Goal: Information Seeking & Learning: Learn about a topic

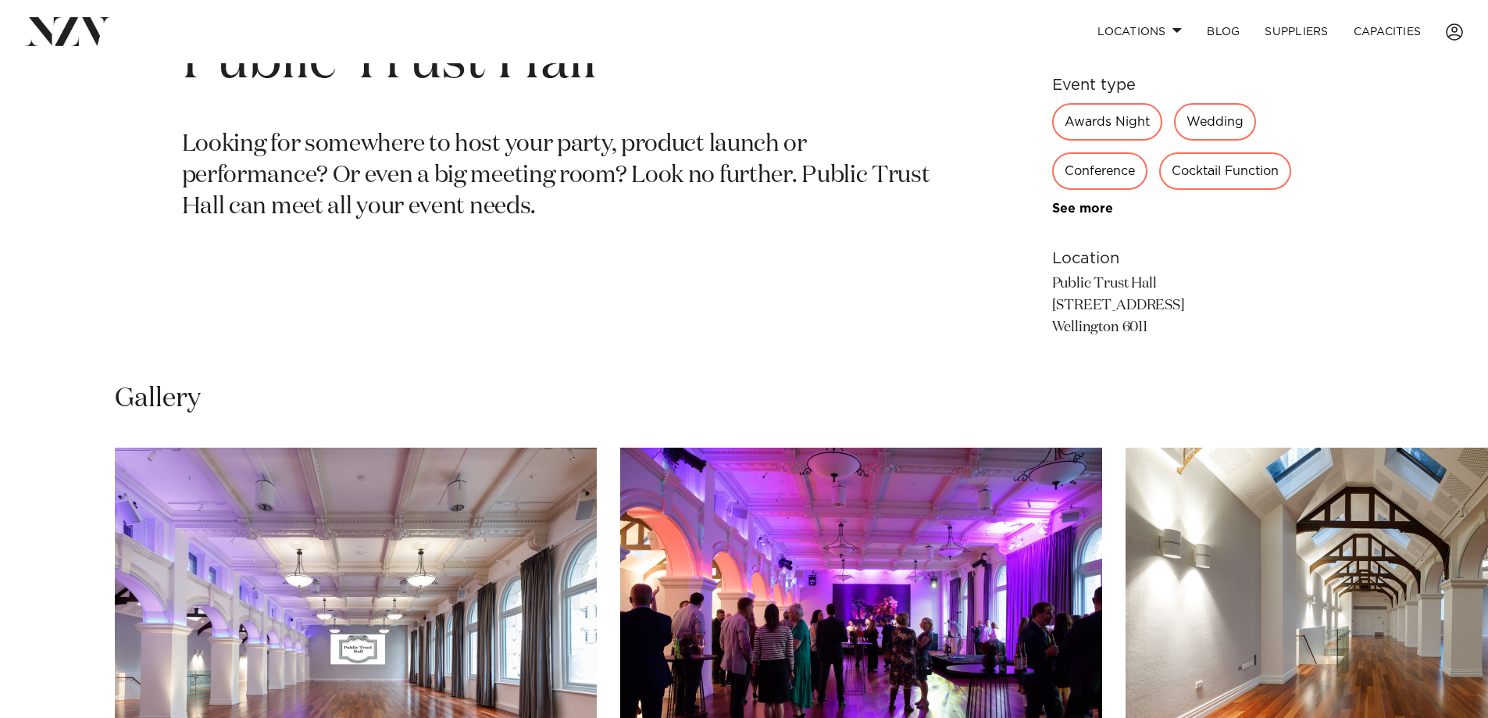
scroll to position [1093, 0]
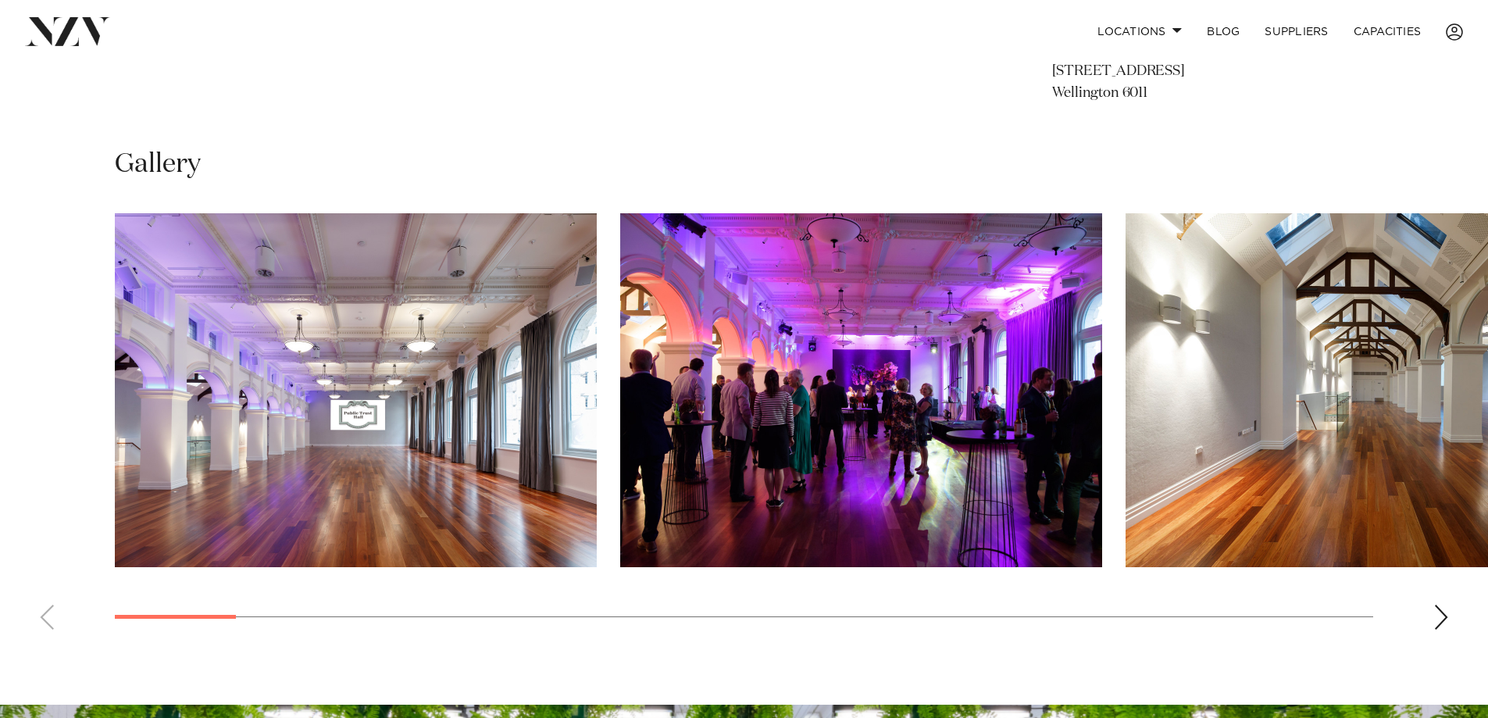
click at [1455, 617] on swiper-container at bounding box center [744, 427] width 1488 height 429
click at [1436, 622] on div "Next slide" at bounding box center [1441, 616] width 16 height 25
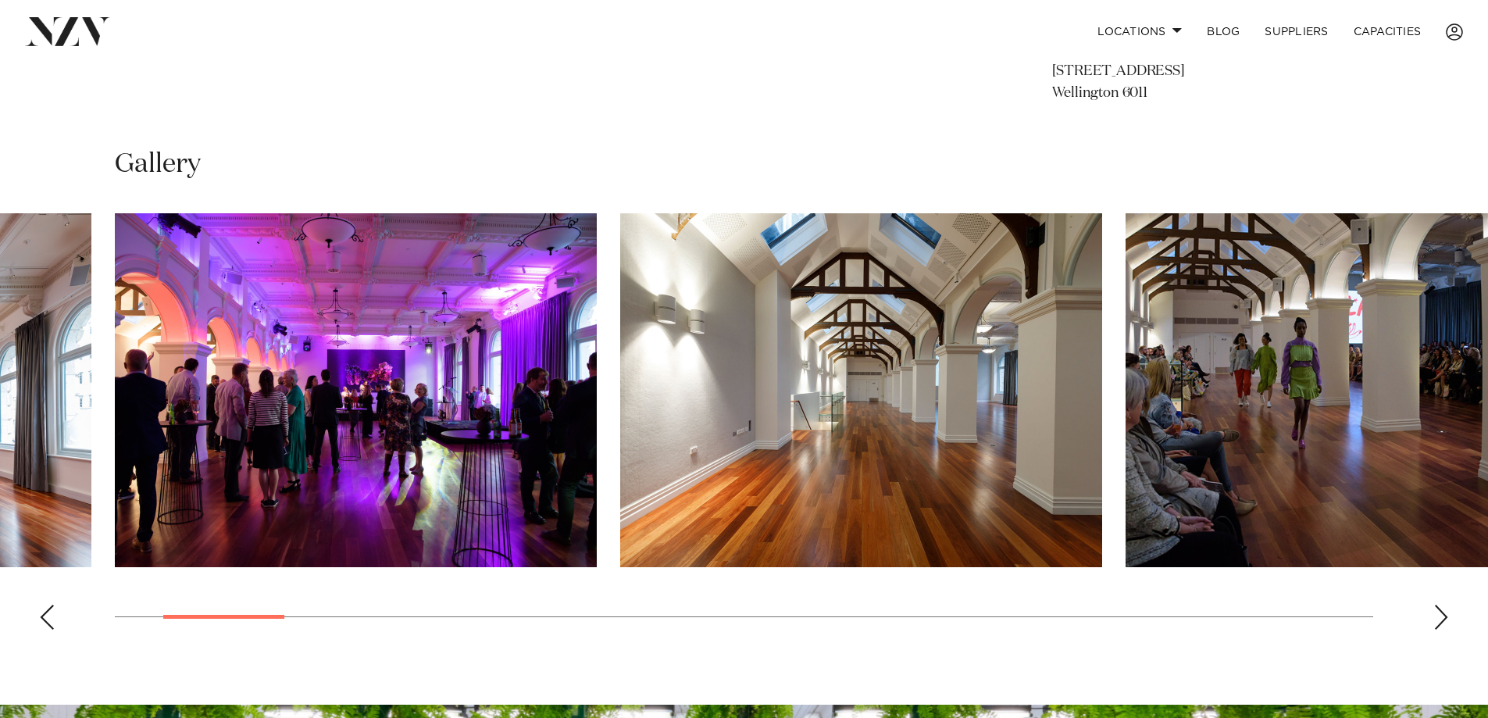
click at [1436, 622] on div "Next slide" at bounding box center [1441, 616] width 16 height 25
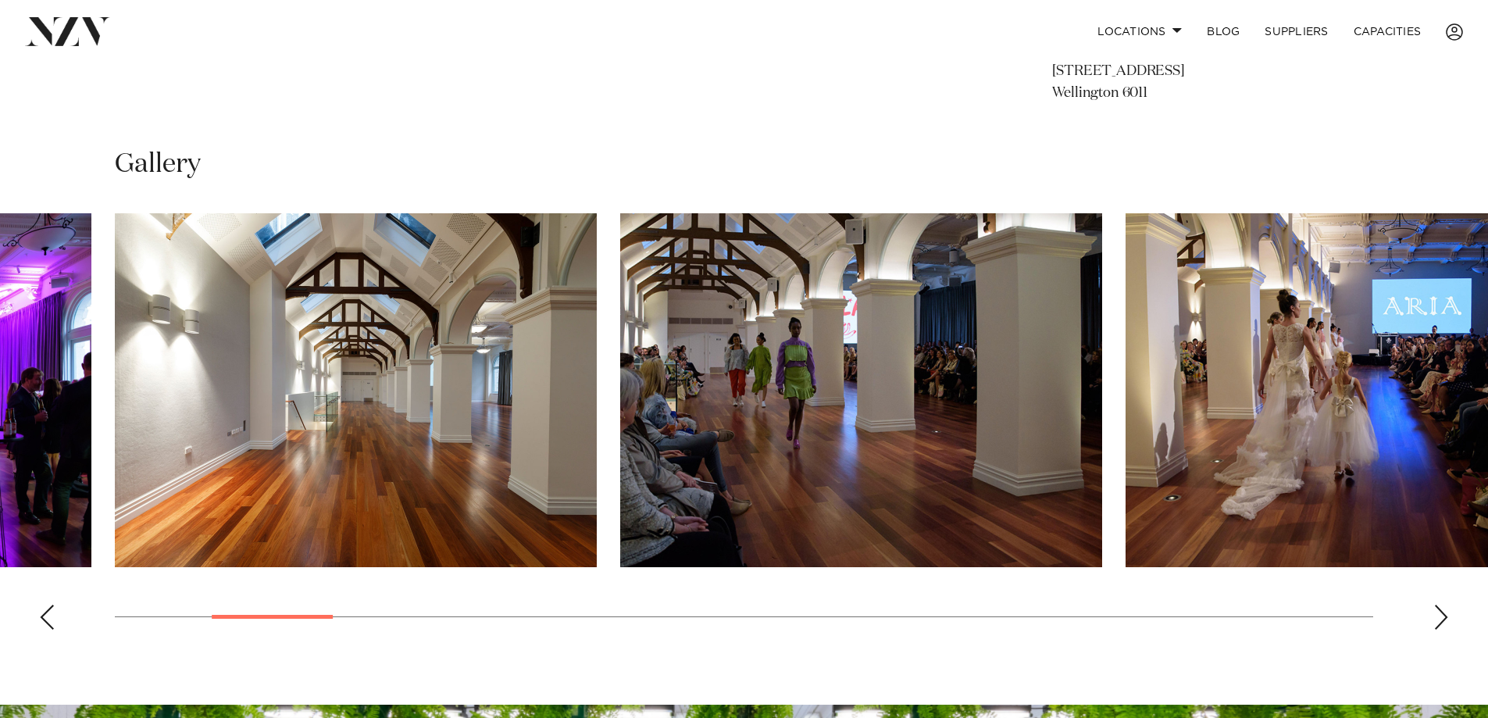
click at [1438, 618] on div "Next slide" at bounding box center [1441, 616] width 16 height 25
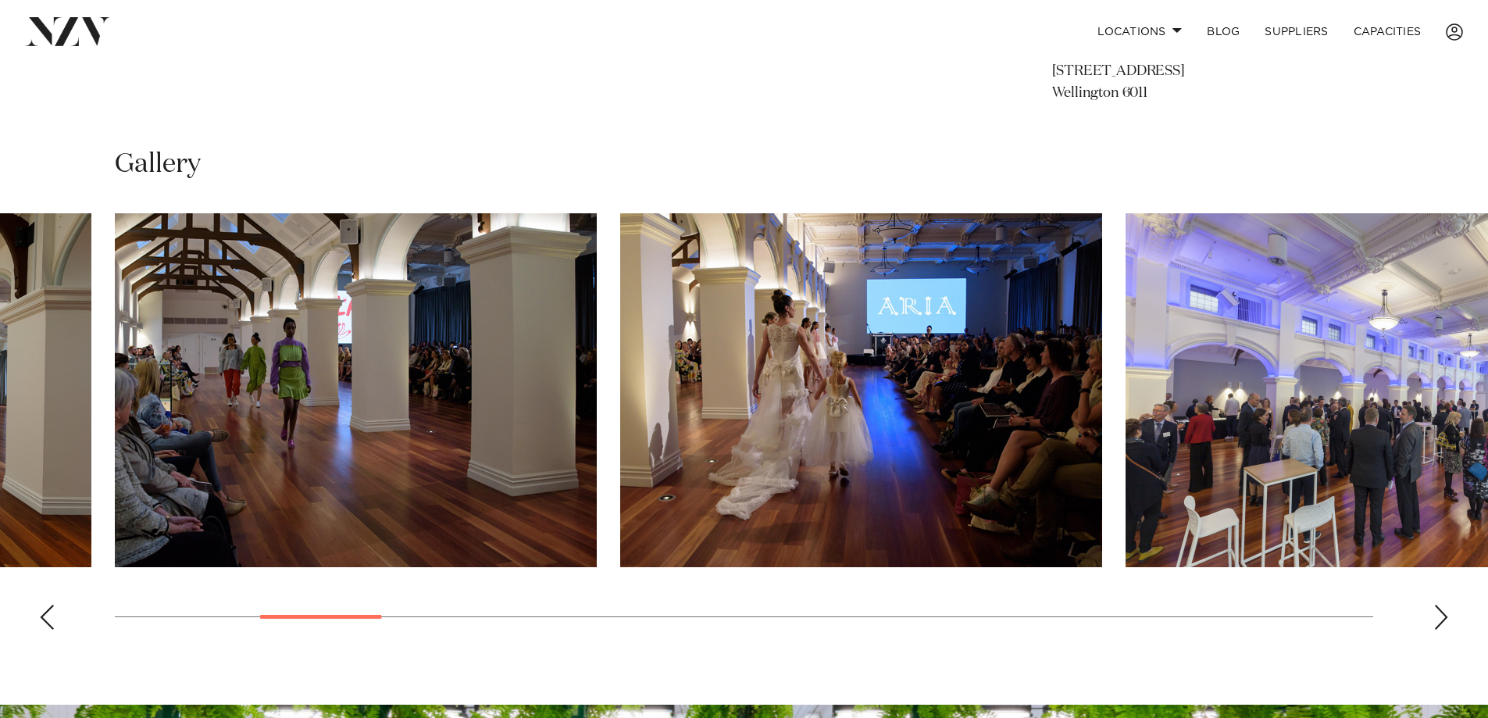
click at [1440, 615] on div "Next slide" at bounding box center [1441, 616] width 16 height 25
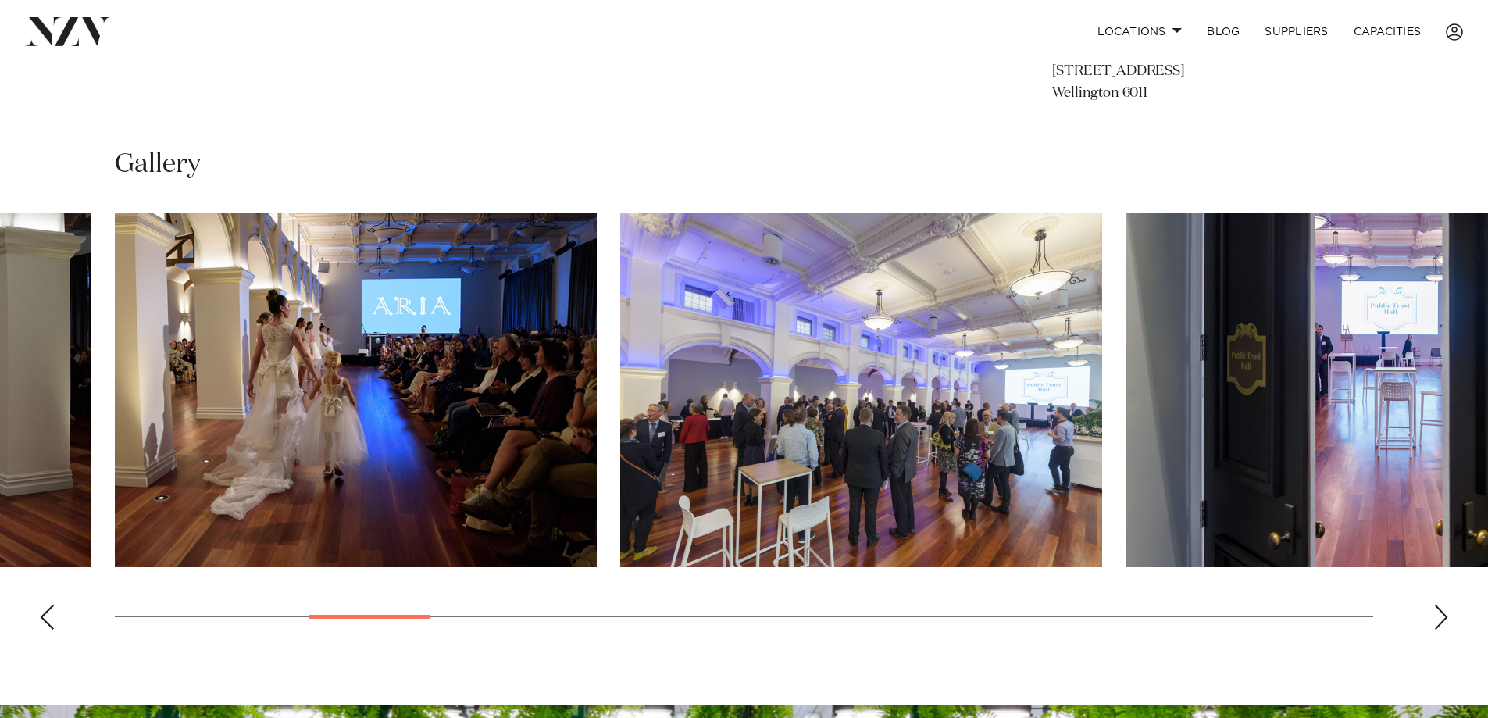
click at [1440, 615] on div "Next slide" at bounding box center [1441, 616] width 16 height 25
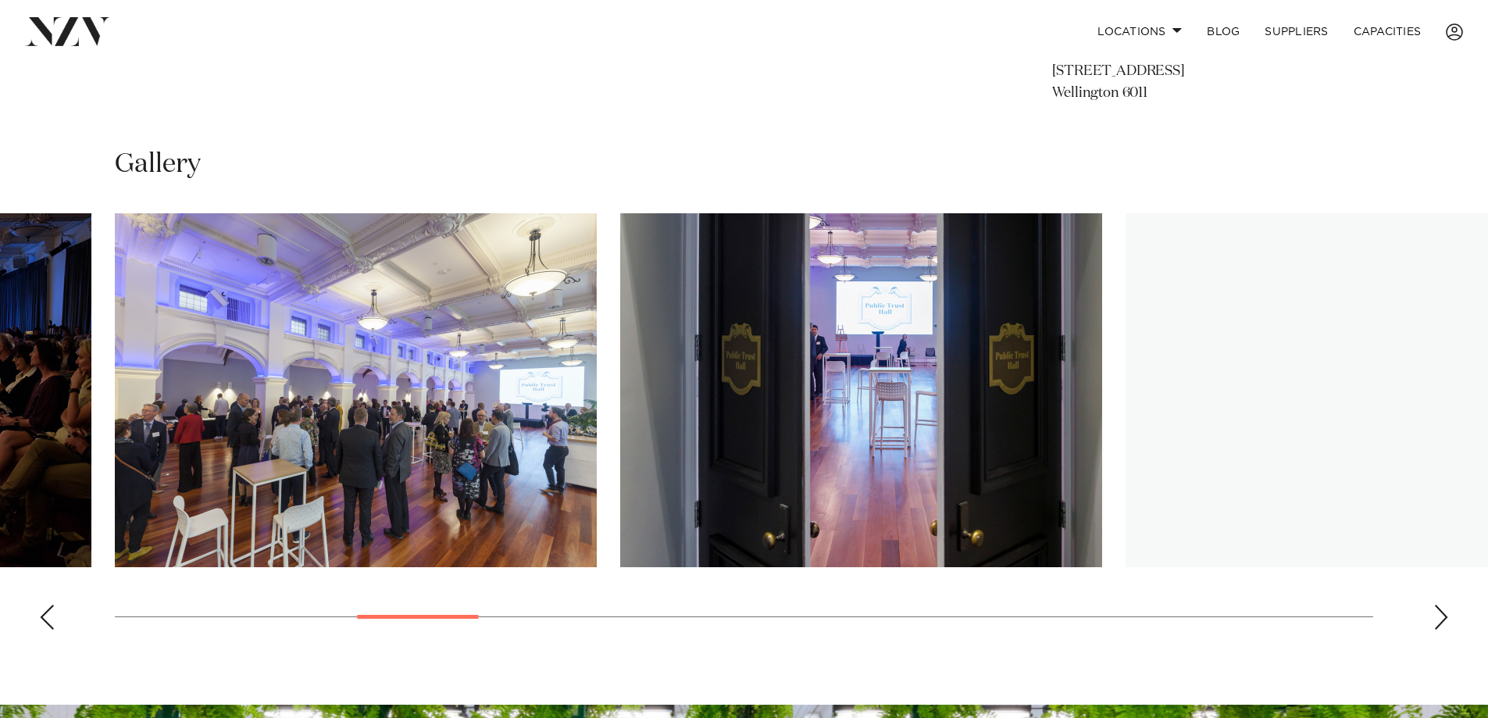
click at [1442, 608] on div "Next slide" at bounding box center [1441, 616] width 16 height 25
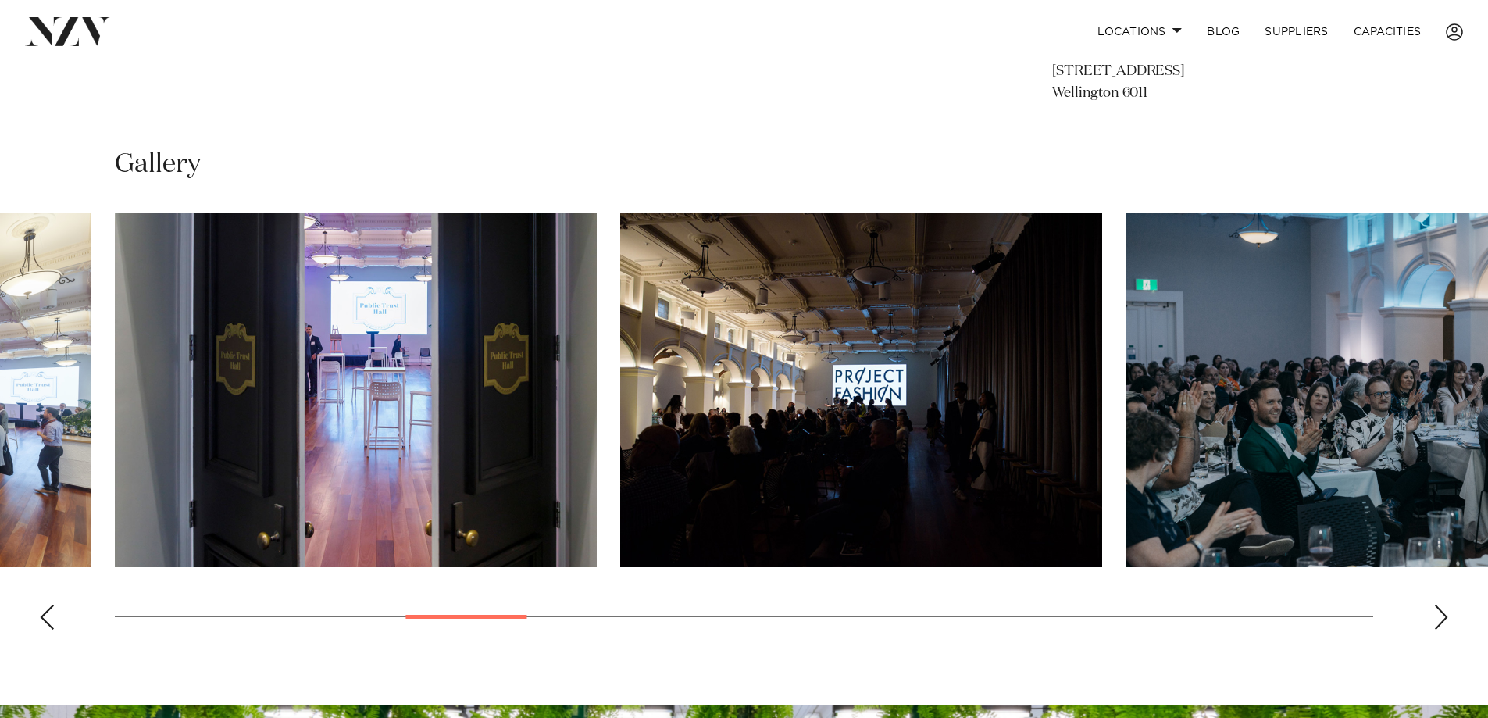
click at [1442, 608] on div "Next slide" at bounding box center [1441, 616] width 16 height 25
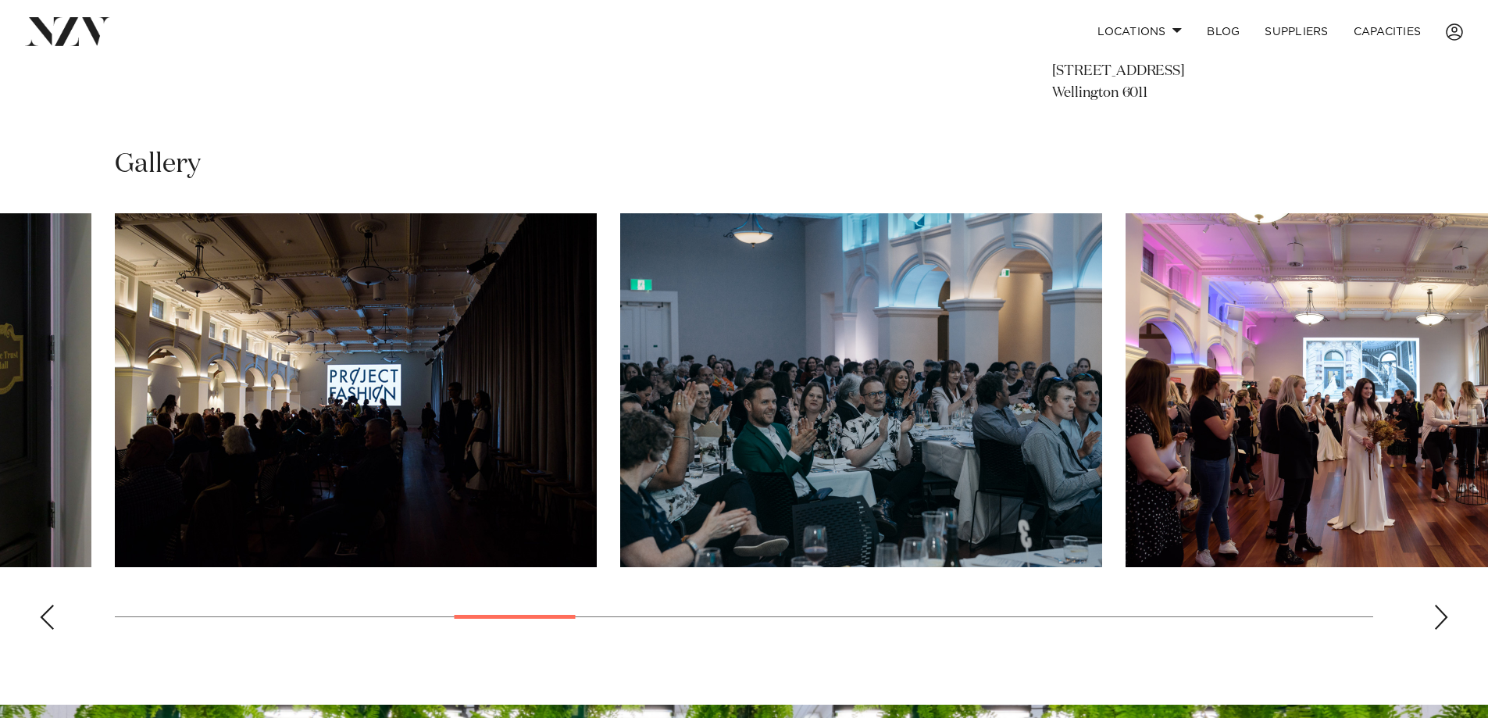
click at [1442, 608] on div "Next slide" at bounding box center [1441, 616] width 16 height 25
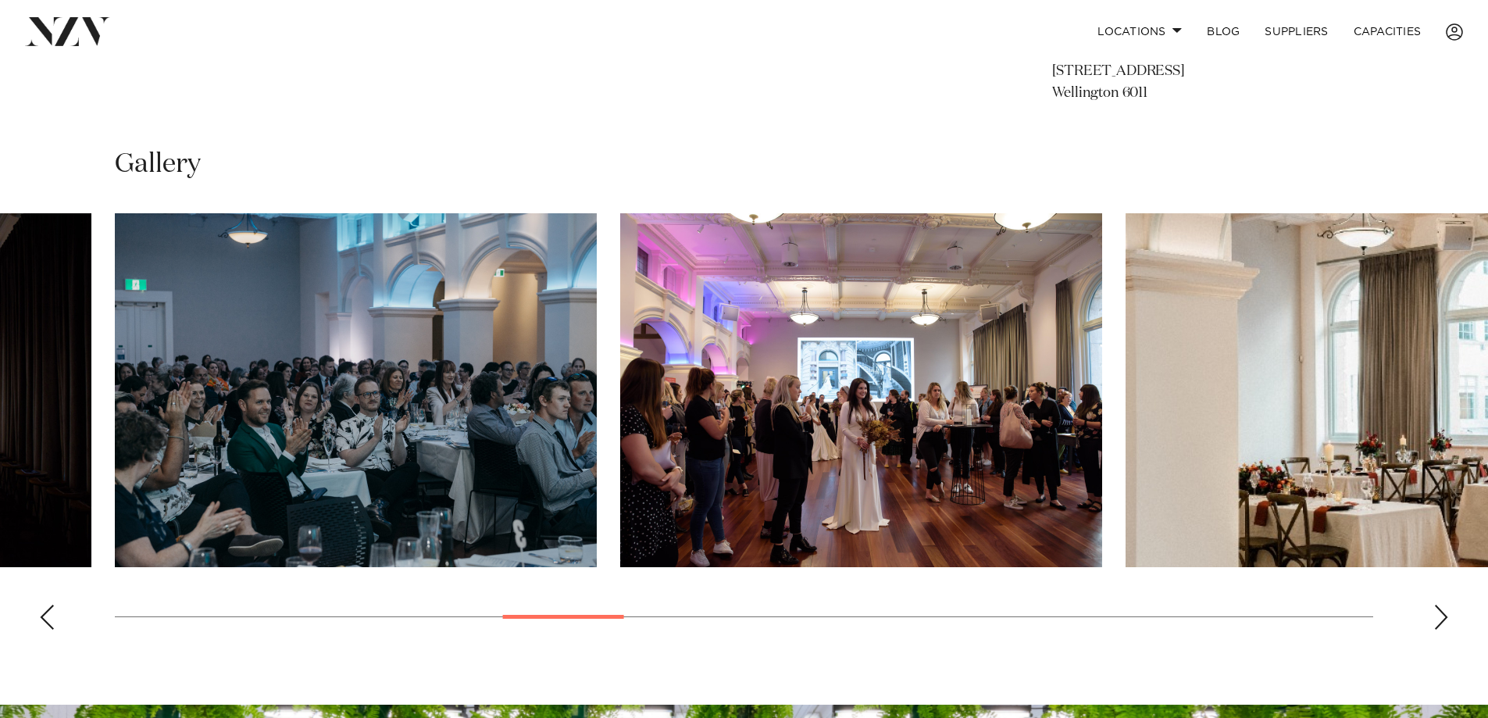
click at [1442, 608] on div "Next slide" at bounding box center [1441, 616] width 16 height 25
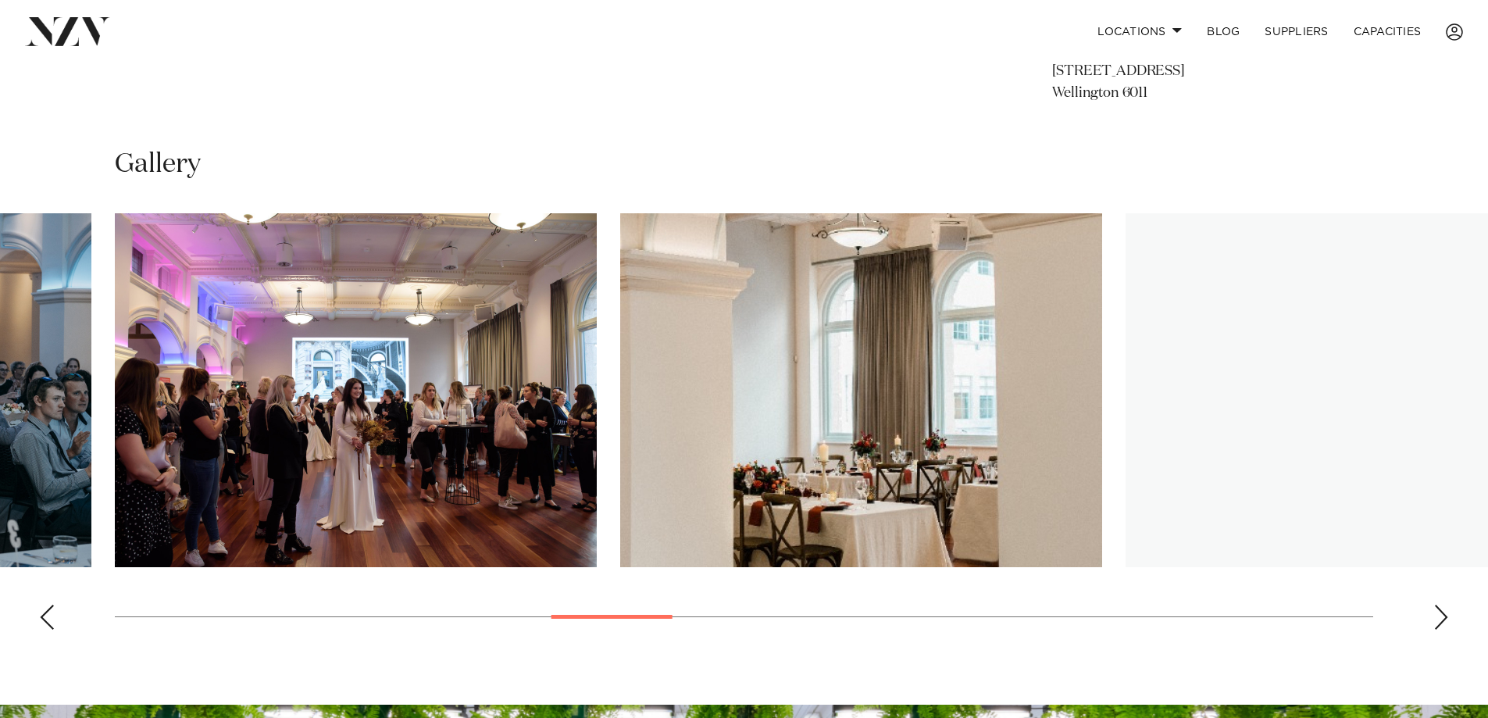
click at [1442, 608] on div "Next slide" at bounding box center [1441, 616] width 16 height 25
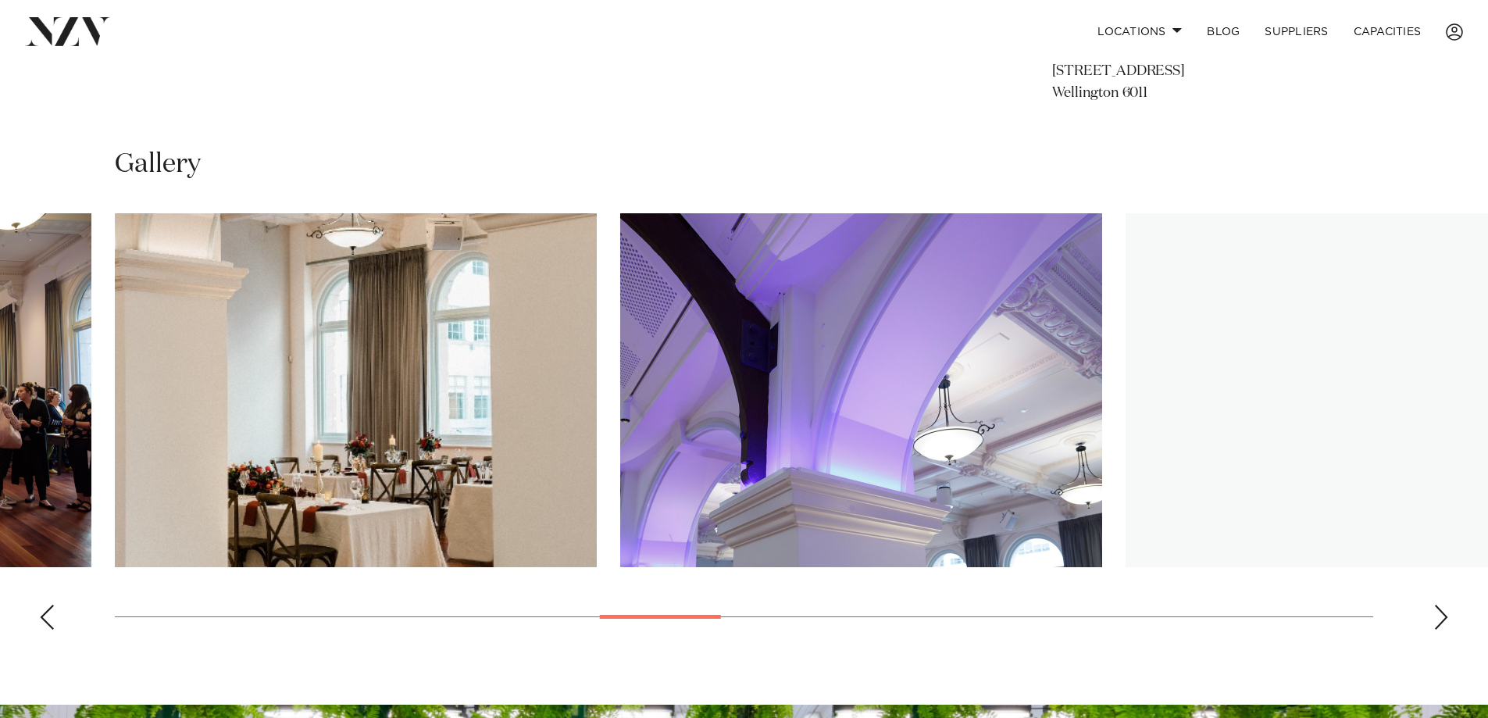
click at [1442, 608] on div "Next slide" at bounding box center [1441, 616] width 16 height 25
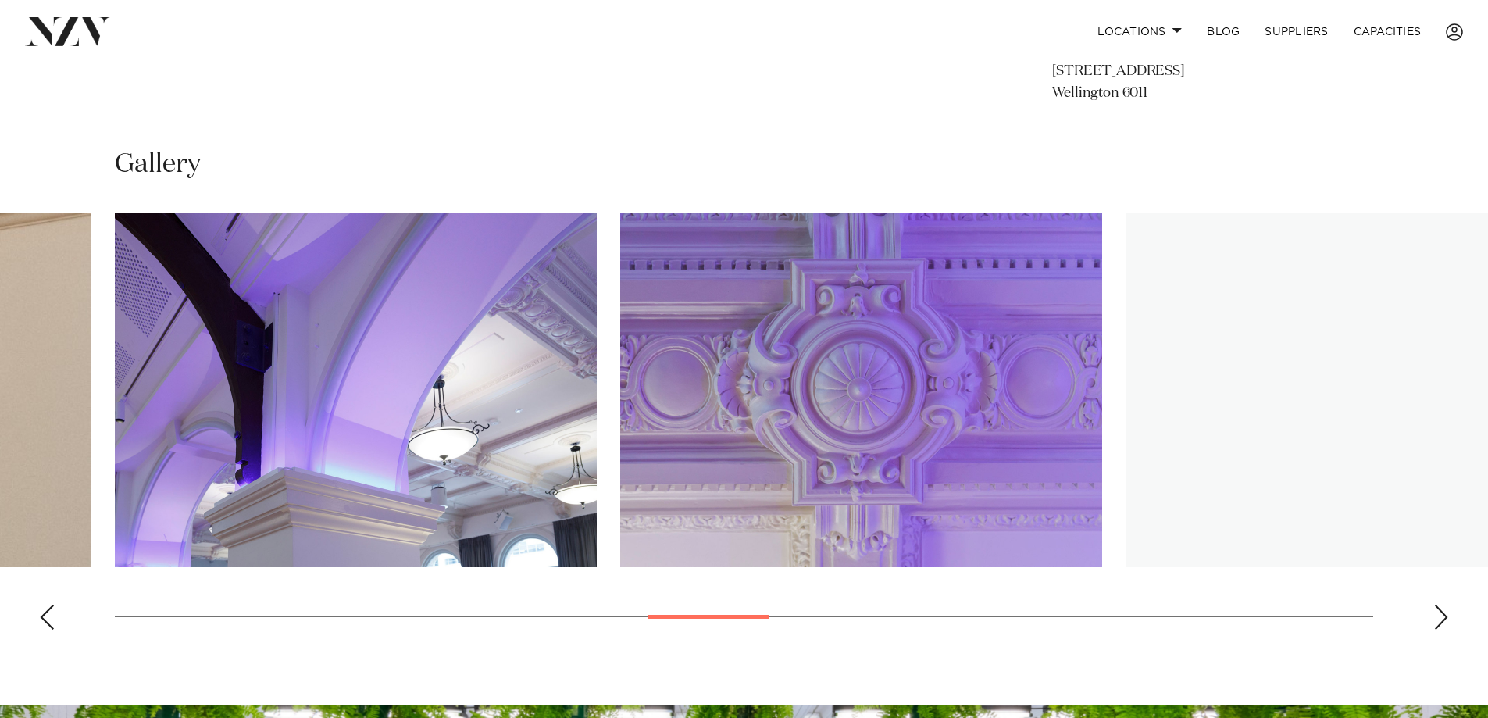
click at [1435, 608] on div "Next slide" at bounding box center [1441, 616] width 16 height 25
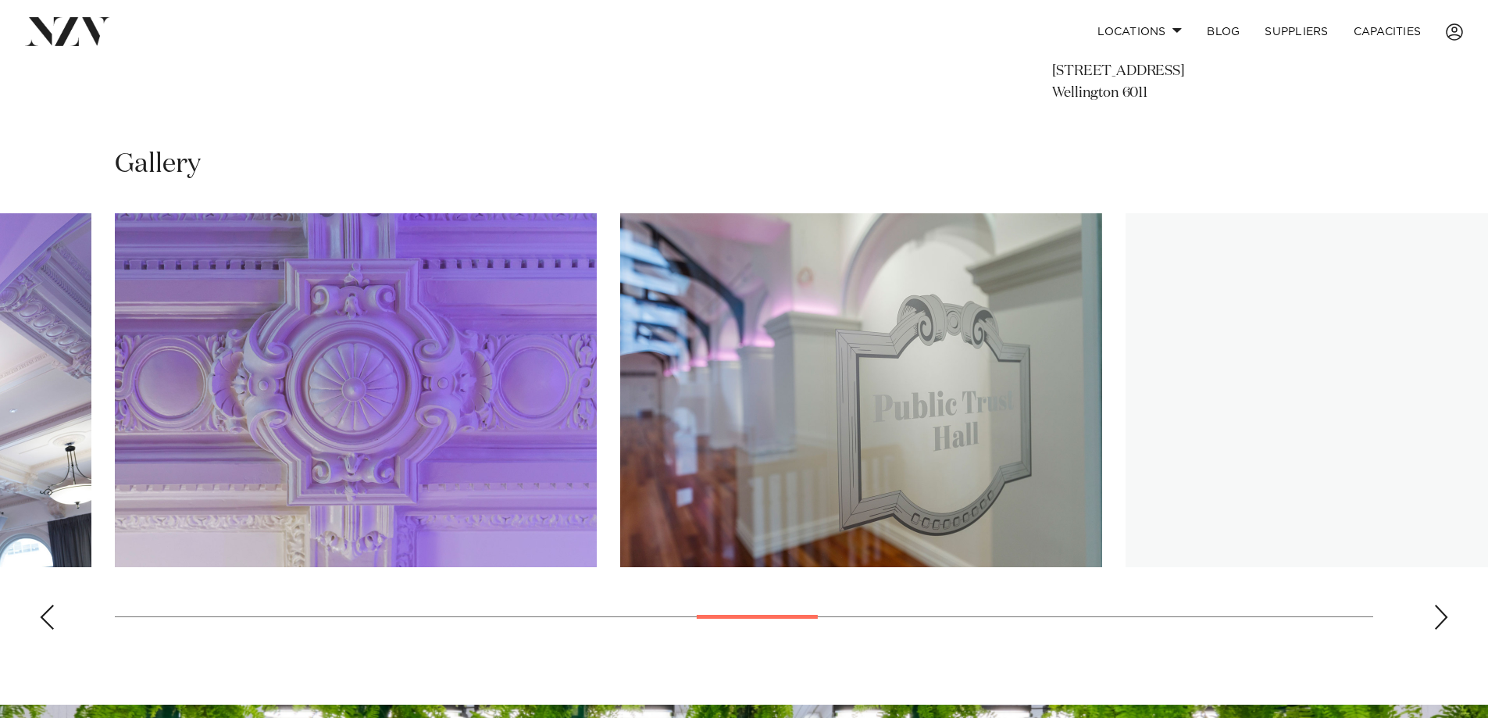
click at [1435, 608] on div "Next slide" at bounding box center [1441, 616] width 16 height 25
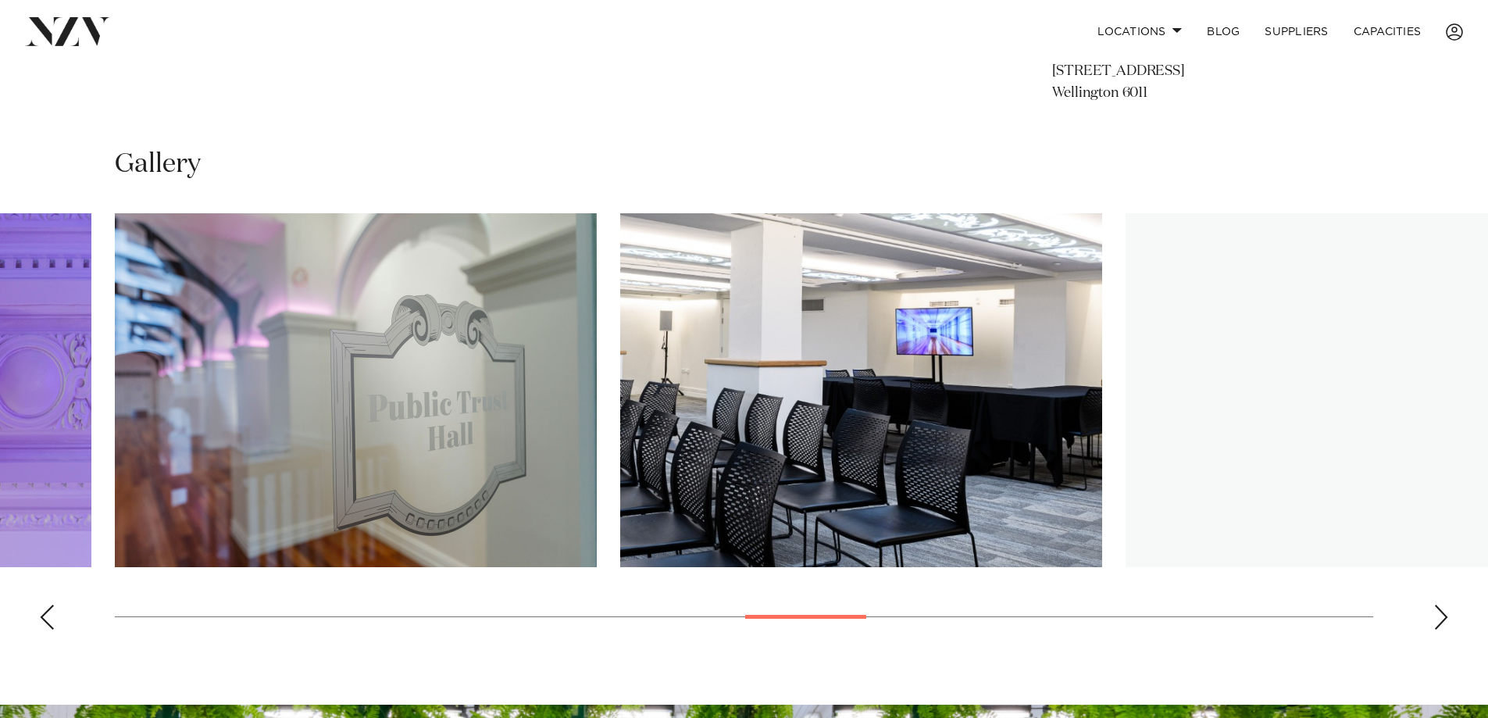
click at [1435, 608] on div "Next slide" at bounding box center [1441, 616] width 16 height 25
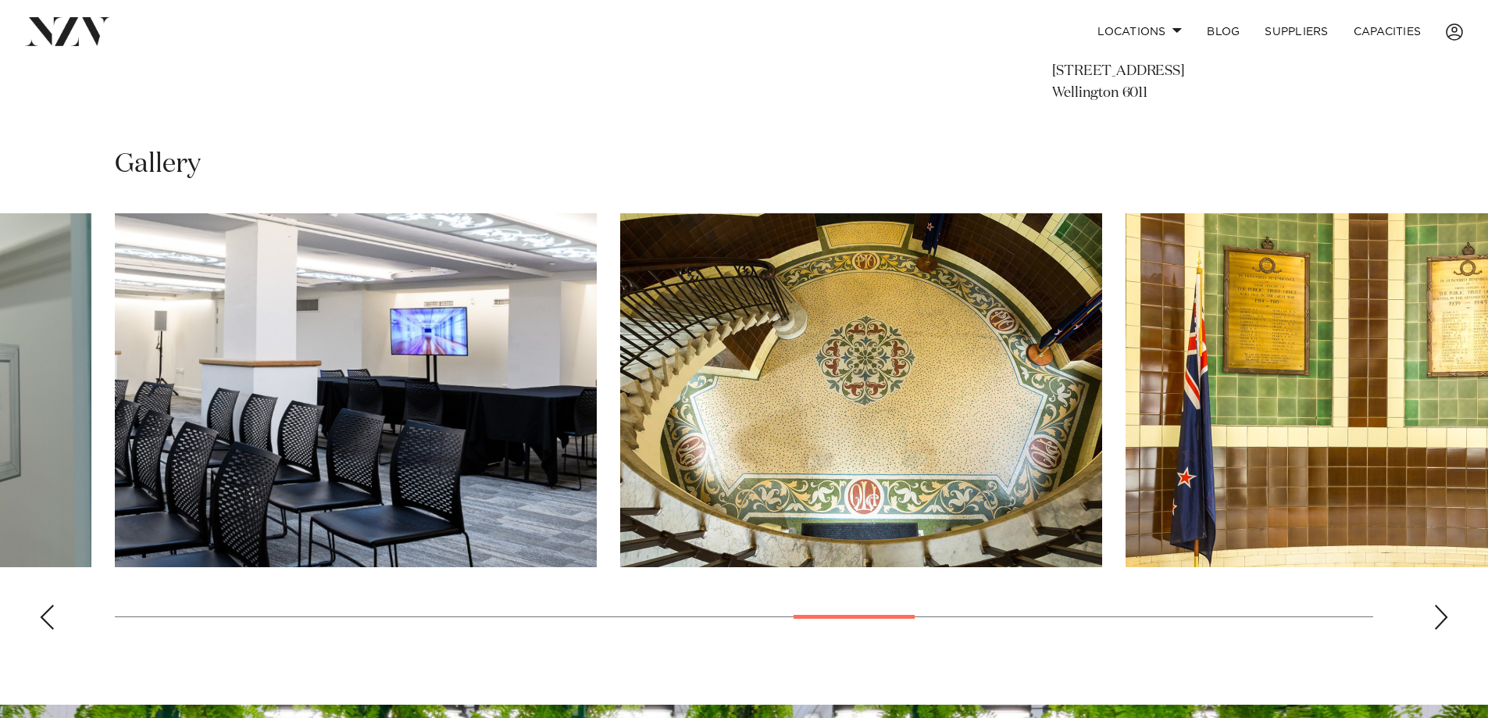
click at [1435, 608] on div "Next slide" at bounding box center [1441, 616] width 16 height 25
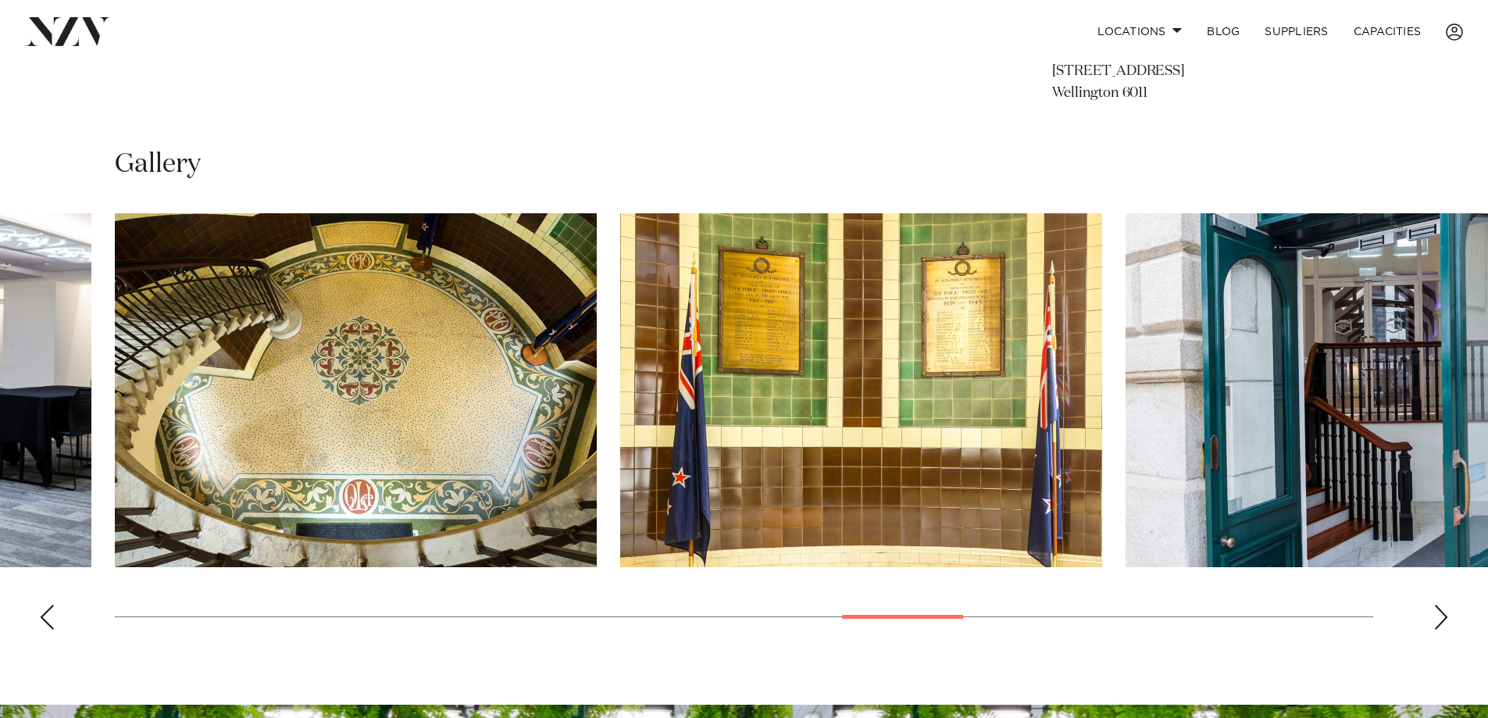
click at [1435, 608] on div "Next slide" at bounding box center [1441, 616] width 16 height 25
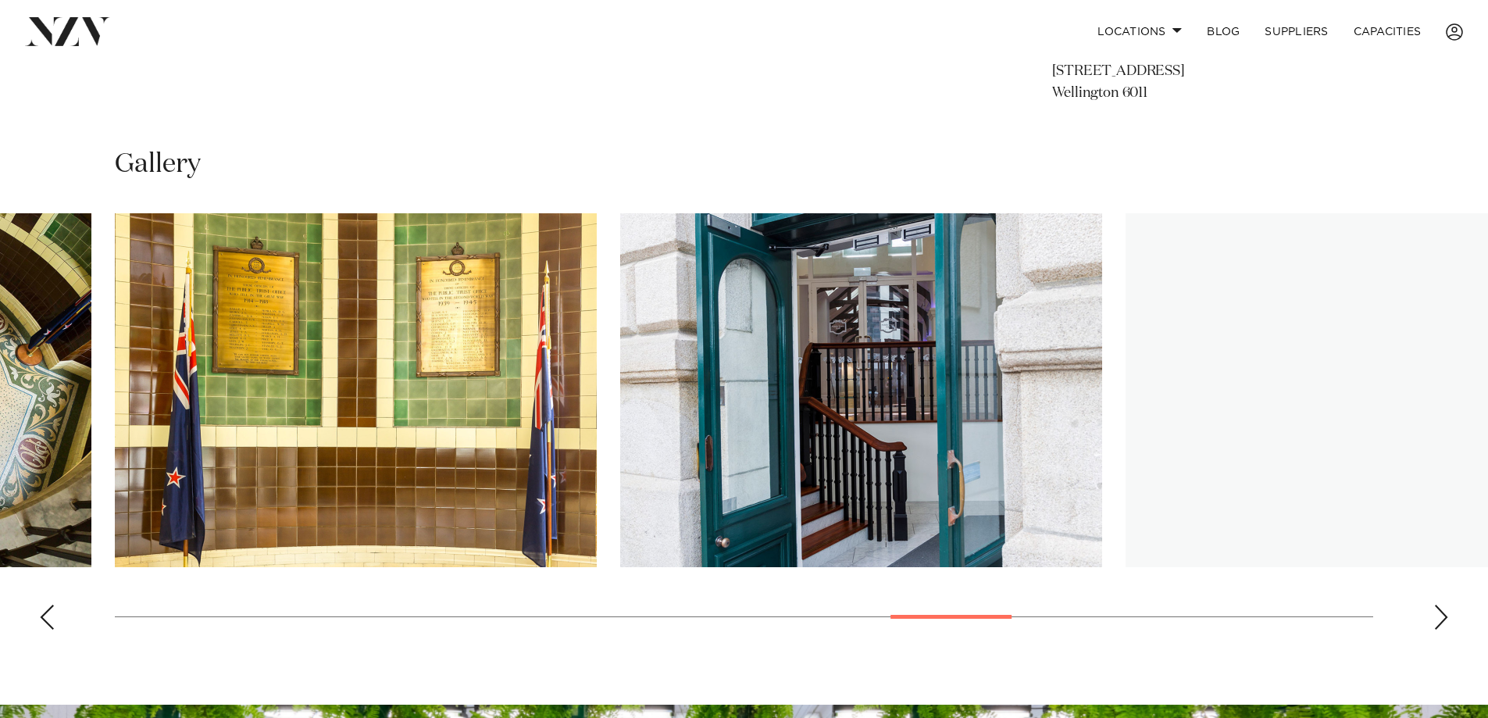
click at [1435, 608] on div "Next slide" at bounding box center [1441, 616] width 16 height 25
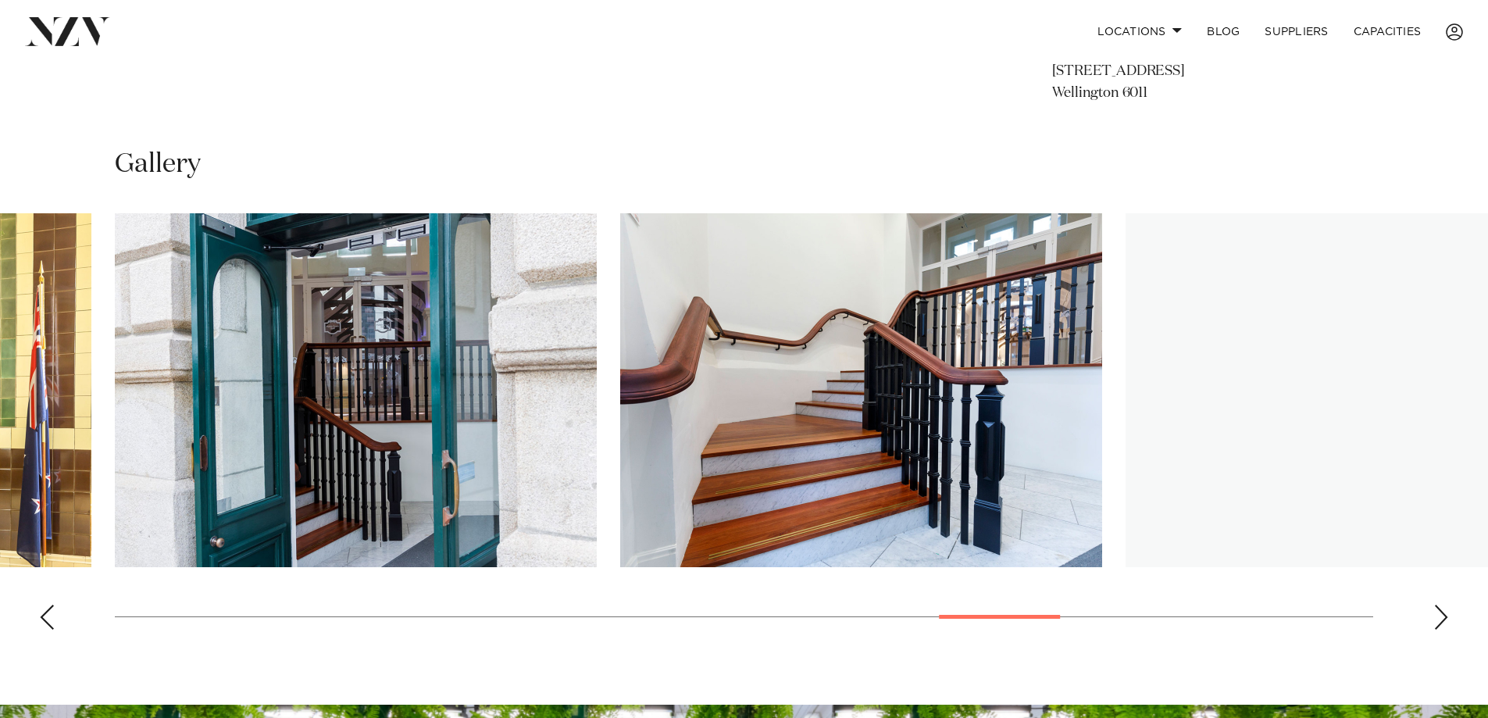
click at [1435, 602] on swiper-container at bounding box center [744, 427] width 1488 height 429
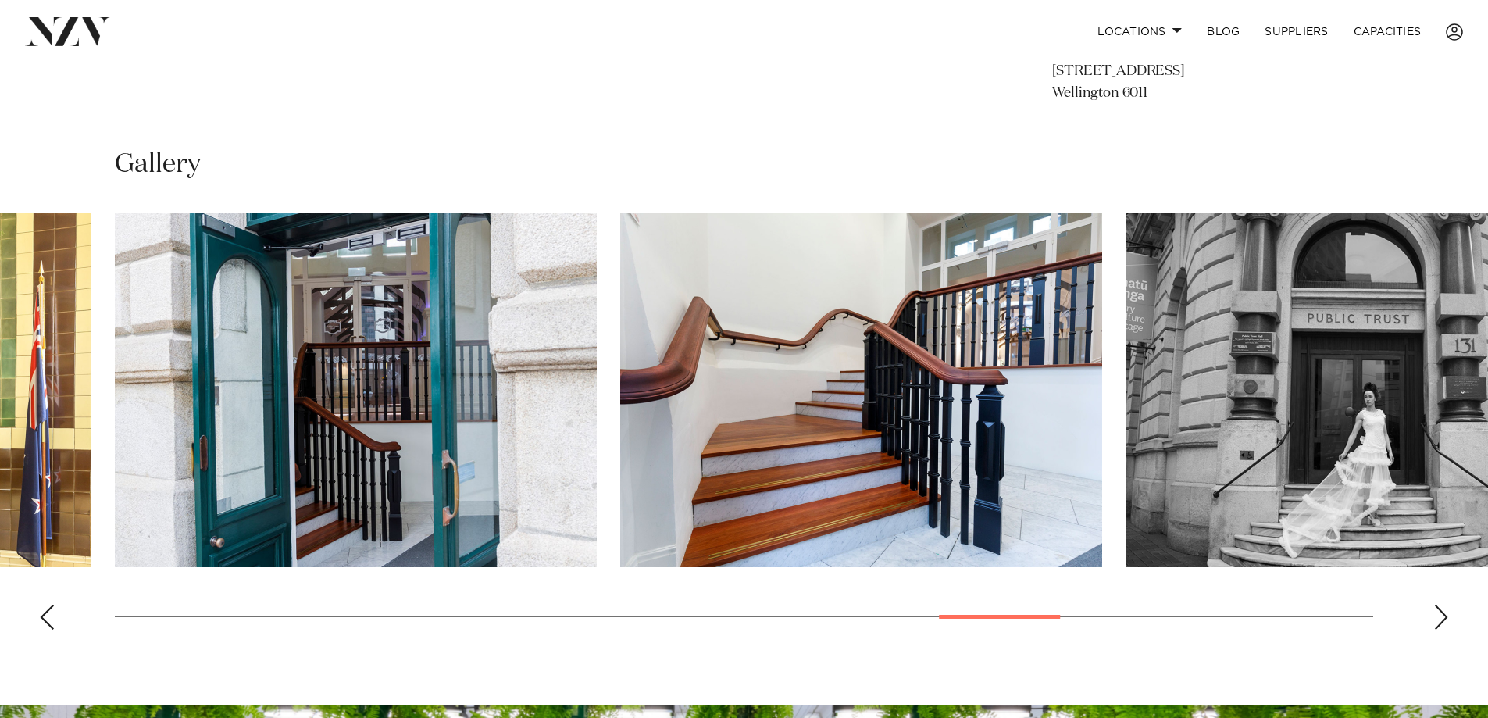
click at [1439, 614] on div "Next slide" at bounding box center [1441, 616] width 16 height 25
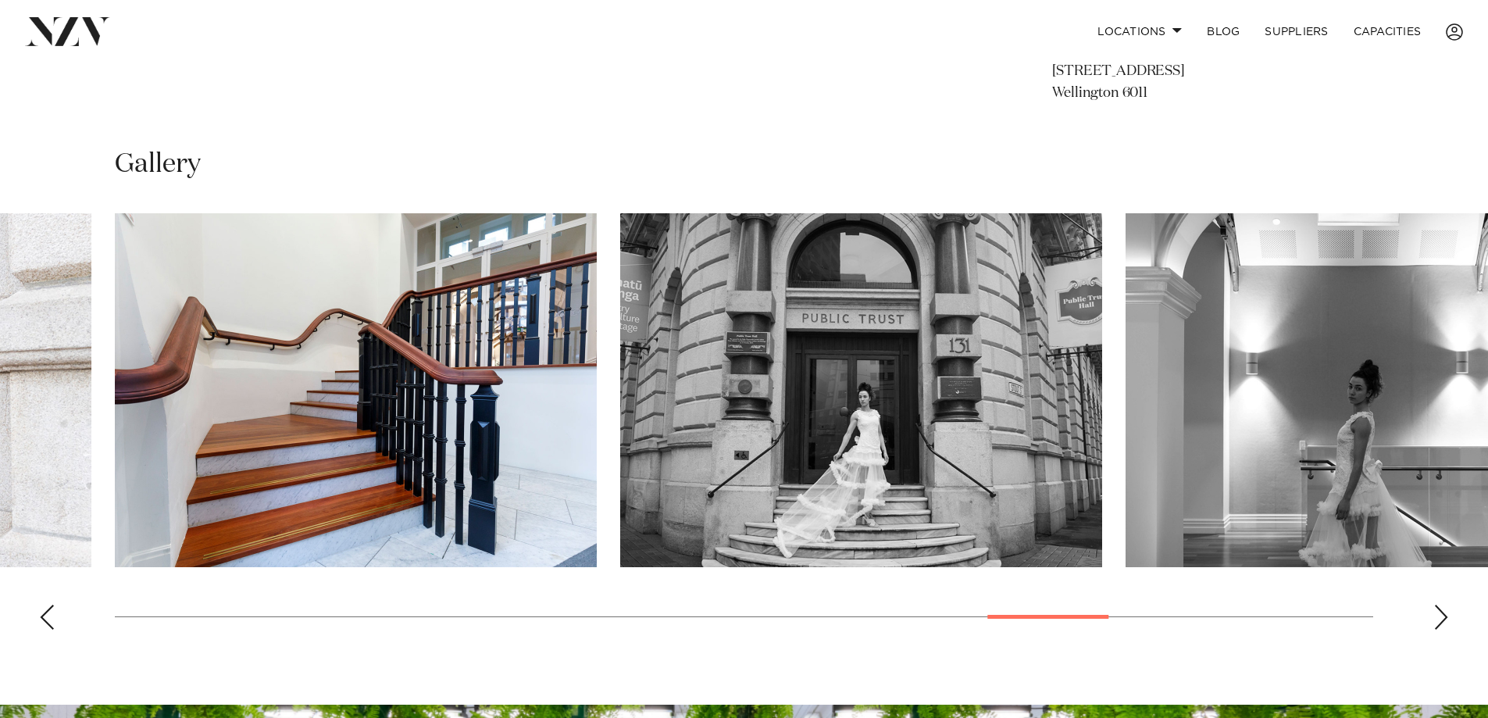
click at [1439, 614] on div "Next slide" at bounding box center [1441, 616] width 16 height 25
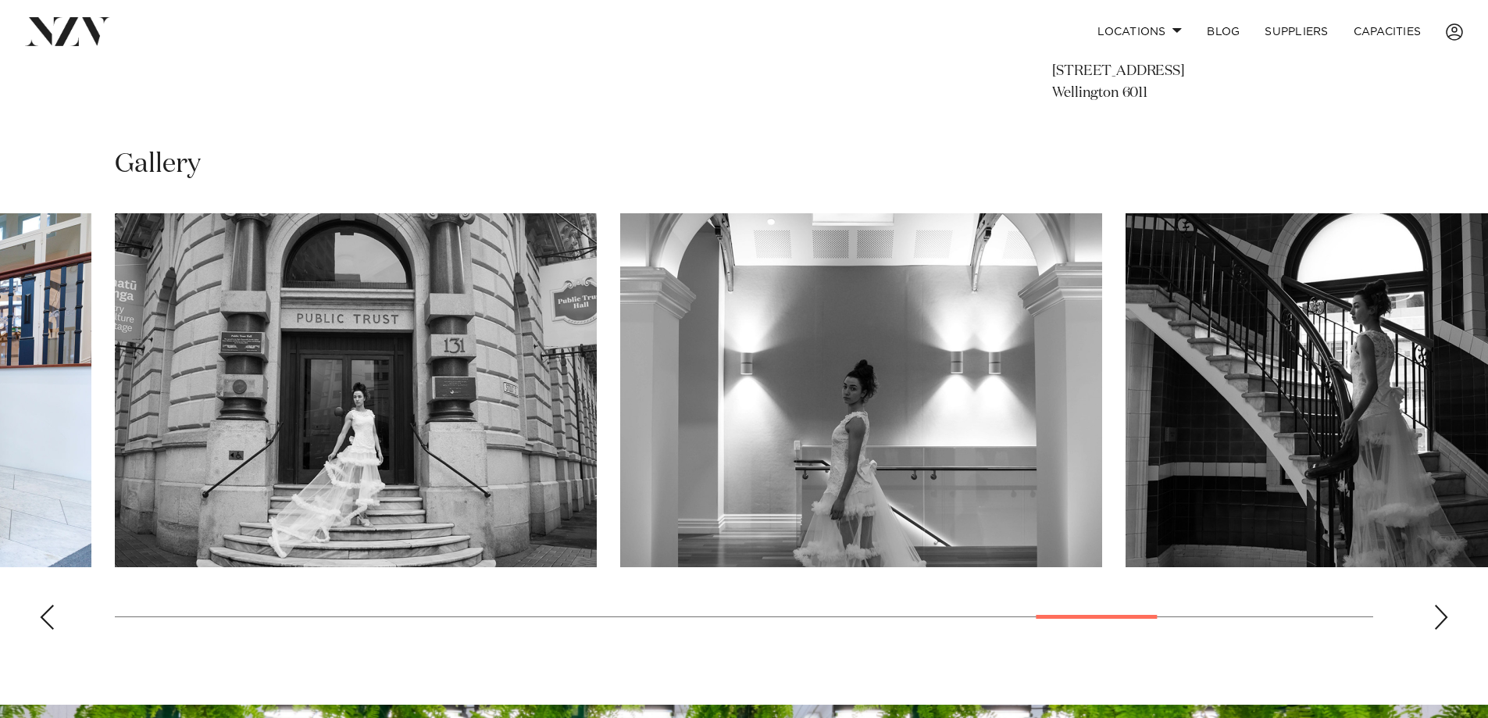
click at [396, 384] on img "20 / 26" at bounding box center [356, 390] width 482 height 354
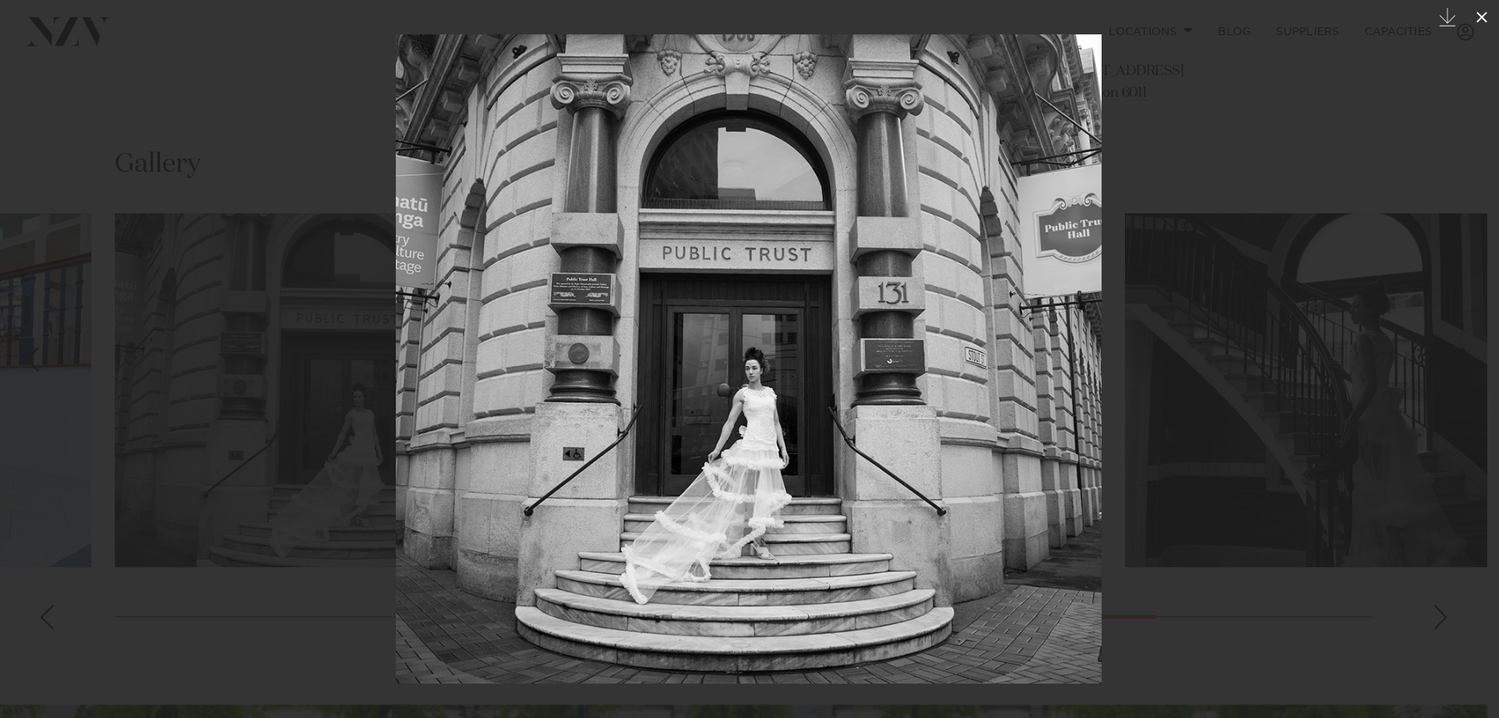
click at [1480, 18] on icon at bounding box center [1482, 17] width 19 height 19
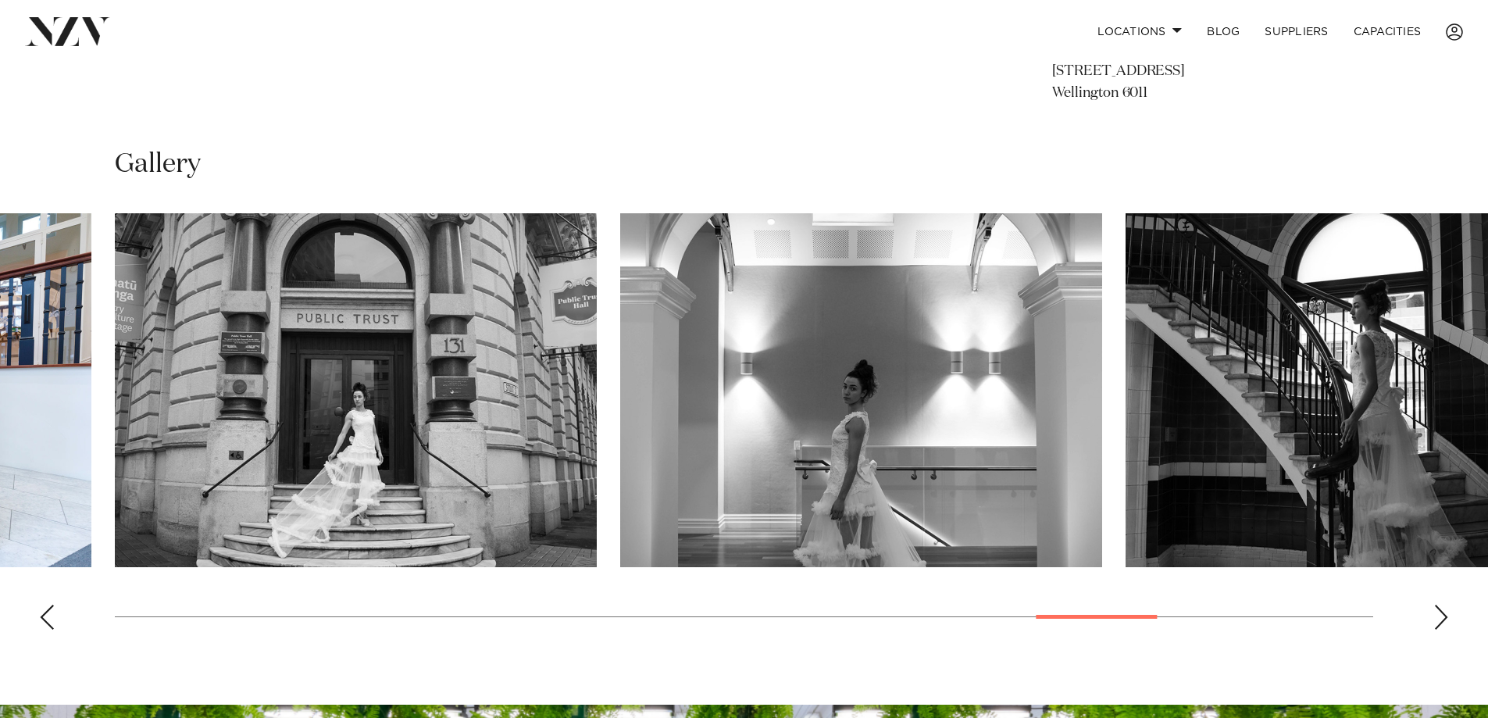
click at [888, 390] on img "21 / 26" at bounding box center [861, 390] width 482 height 354
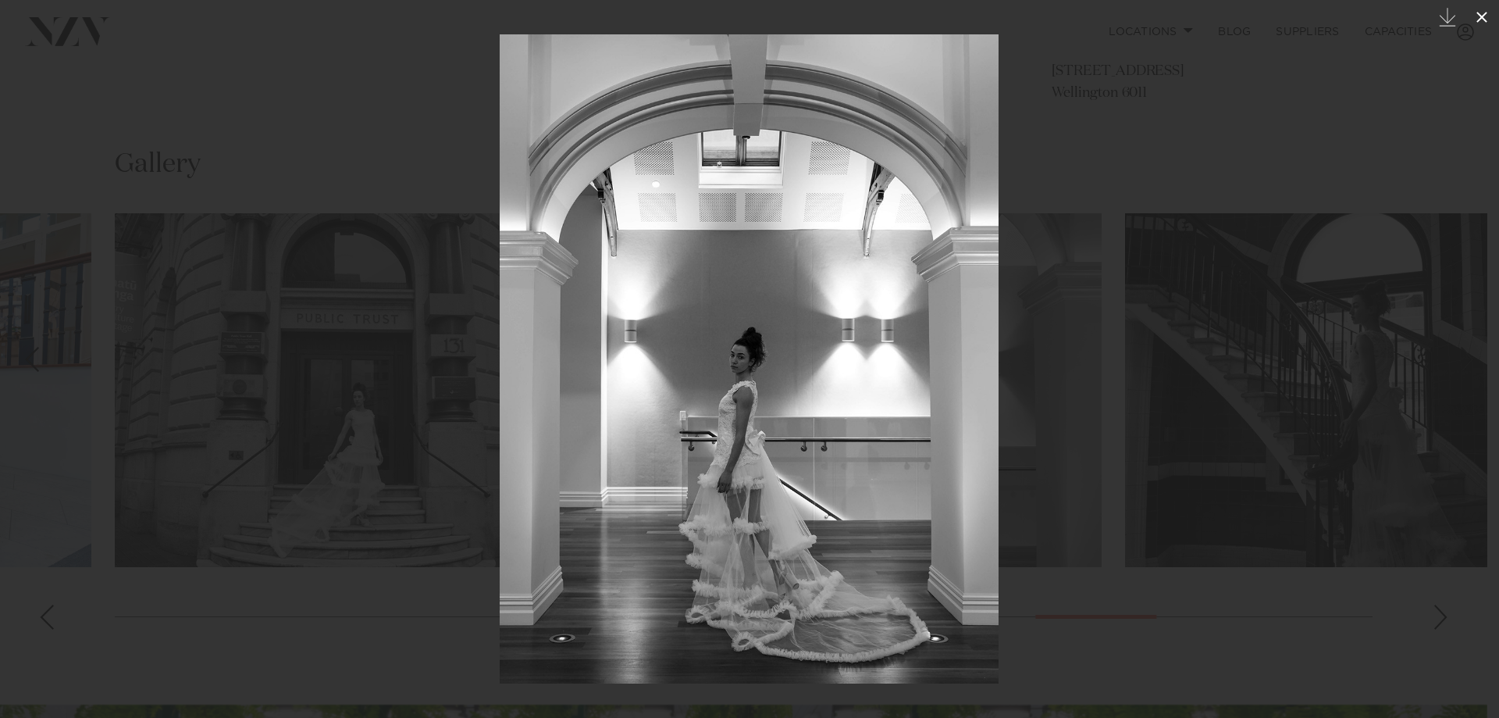
click at [1485, 16] on icon at bounding box center [1482, 17] width 19 height 19
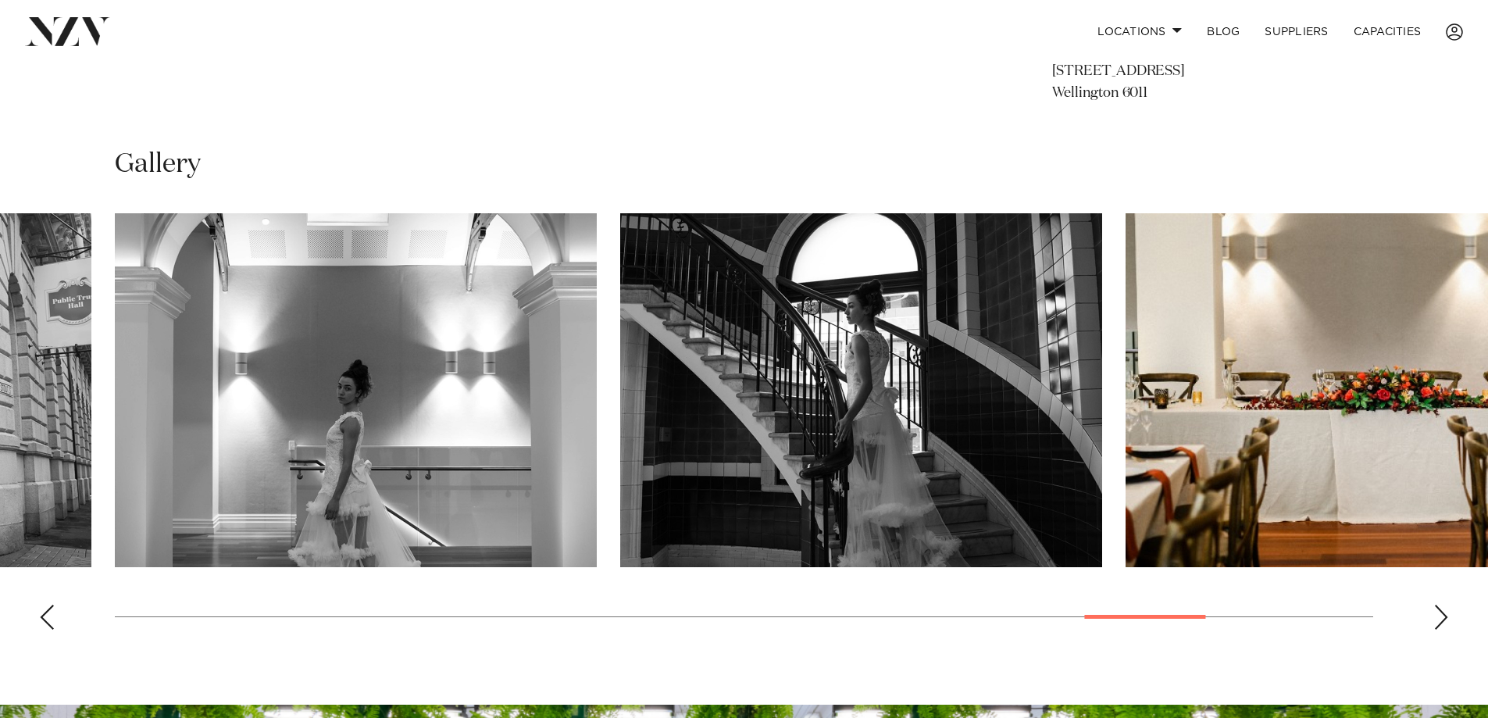
click at [854, 377] on img "22 / 26" at bounding box center [861, 390] width 482 height 354
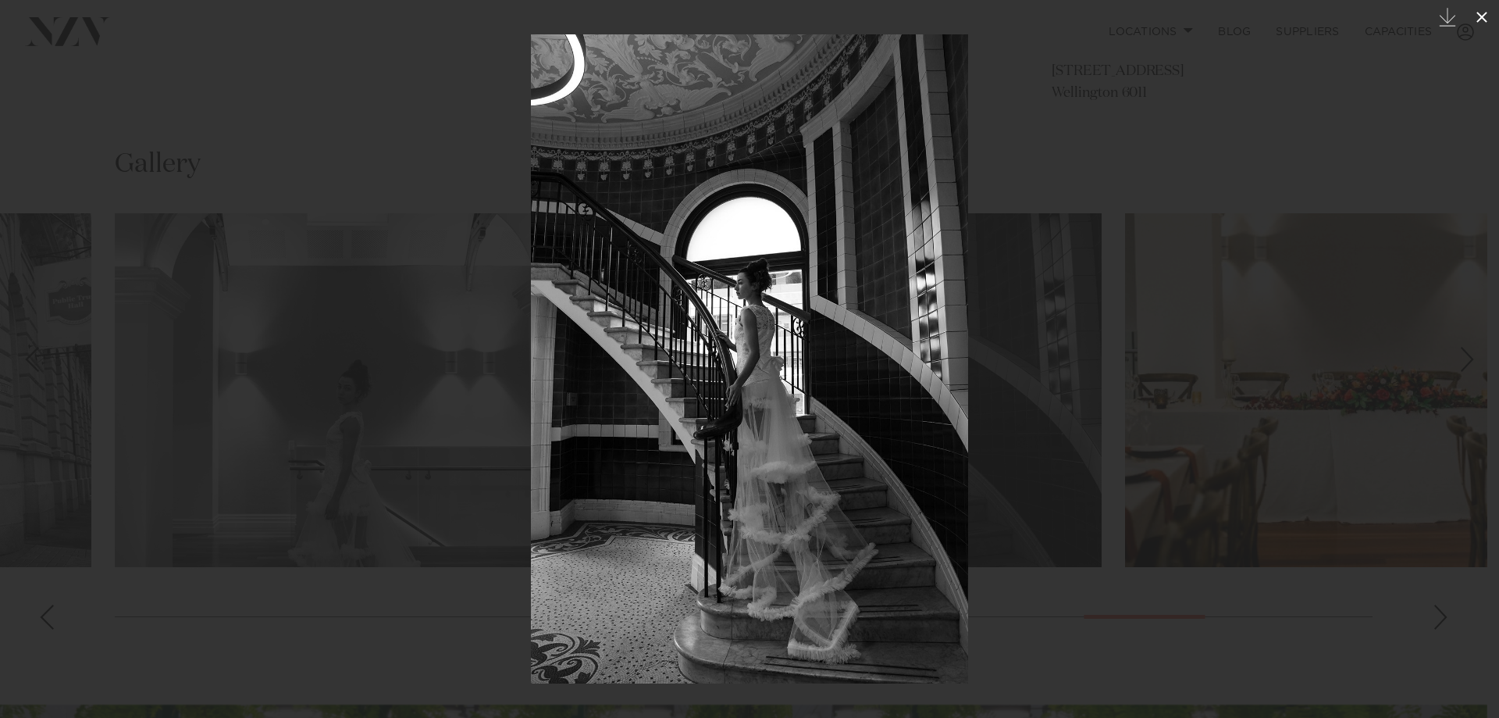
click at [1475, 16] on icon at bounding box center [1482, 17] width 19 height 19
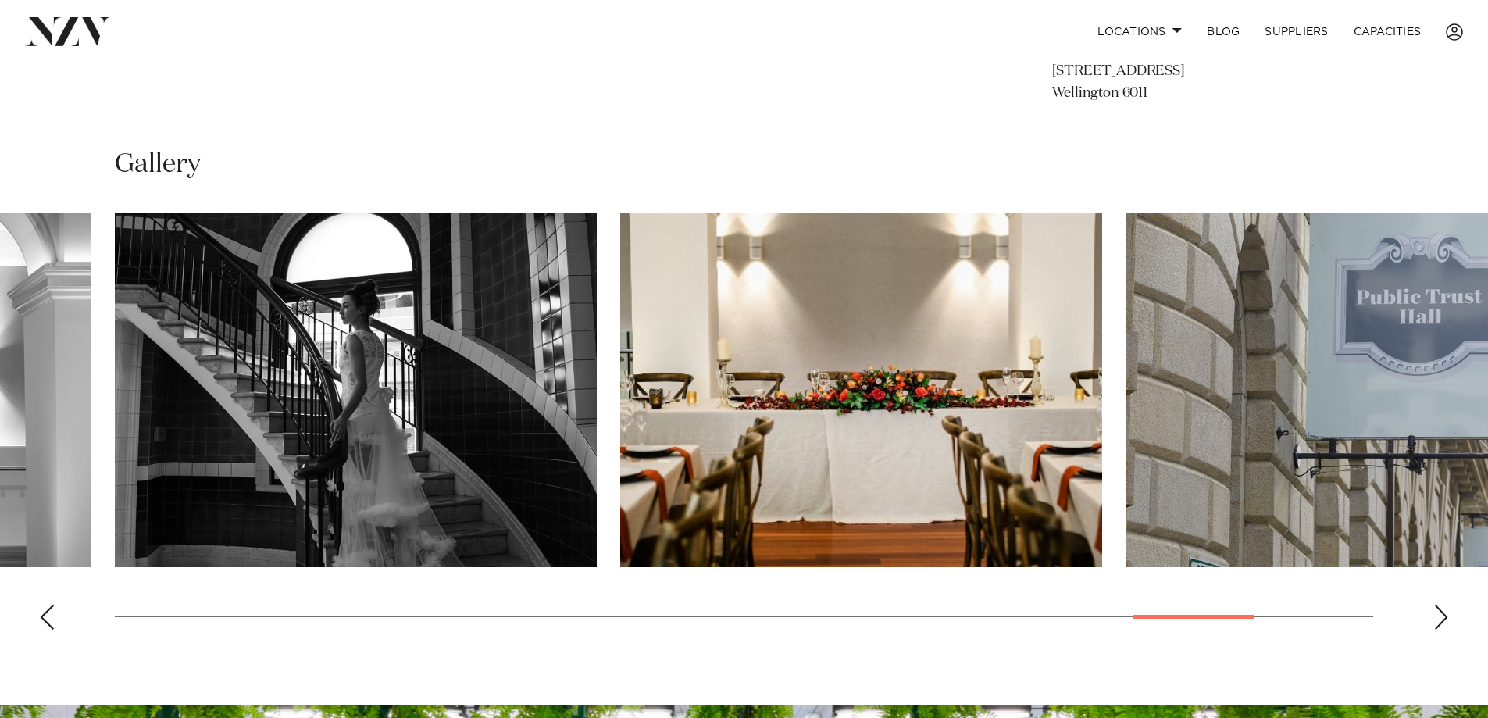
click at [1443, 615] on div "Next slide" at bounding box center [1441, 616] width 16 height 25
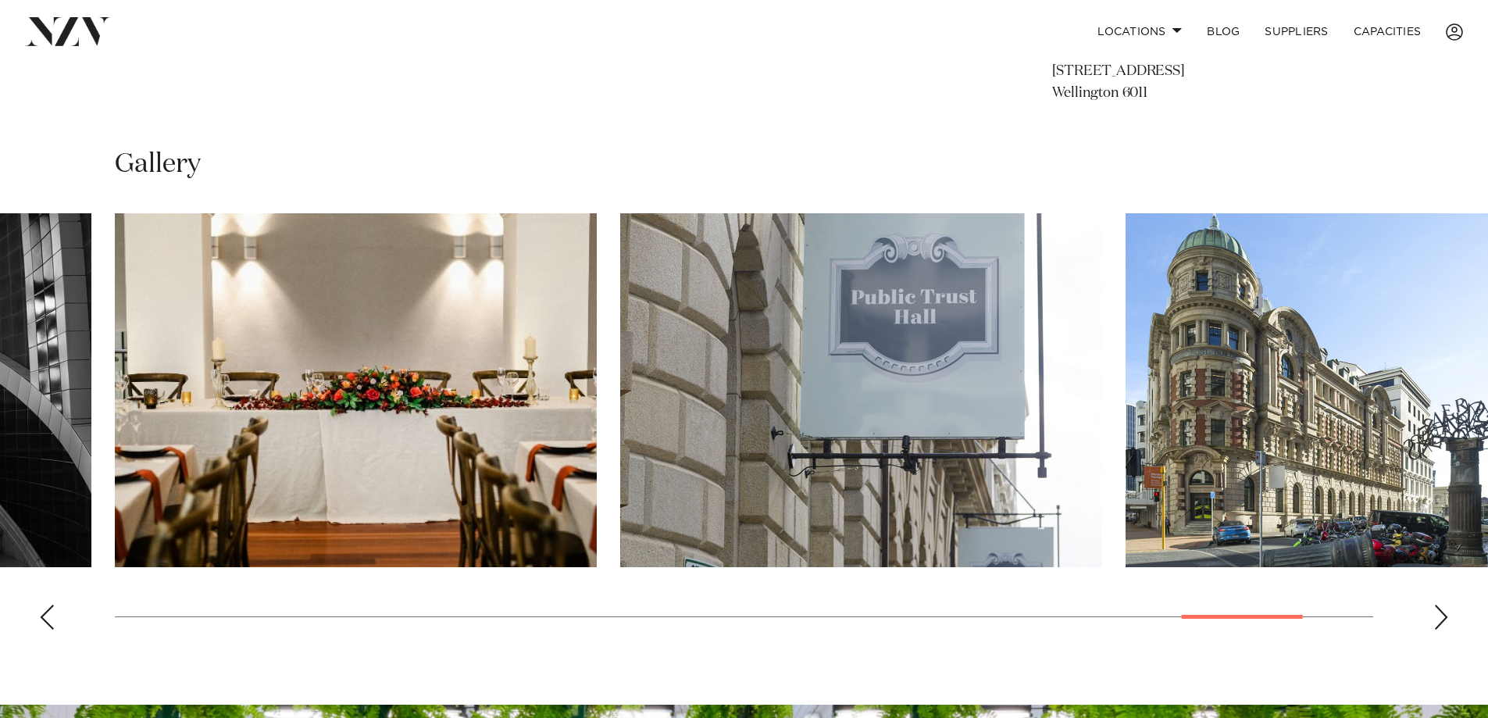
click at [1443, 615] on div "Next slide" at bounding box center [1441, 616] width 16 height 25
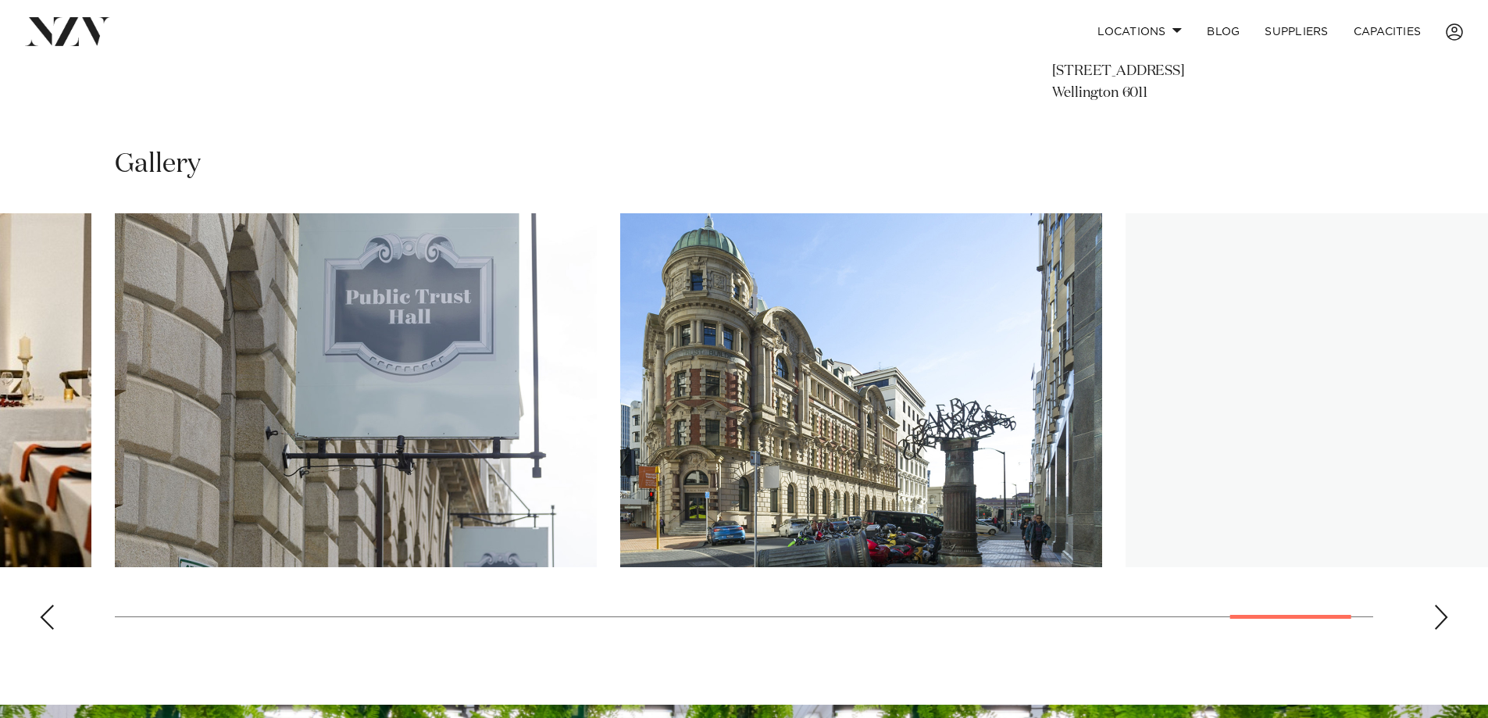
click at [1444, 615] on div "Next slide" at bounding box center [1441, 616] width 16 height 25
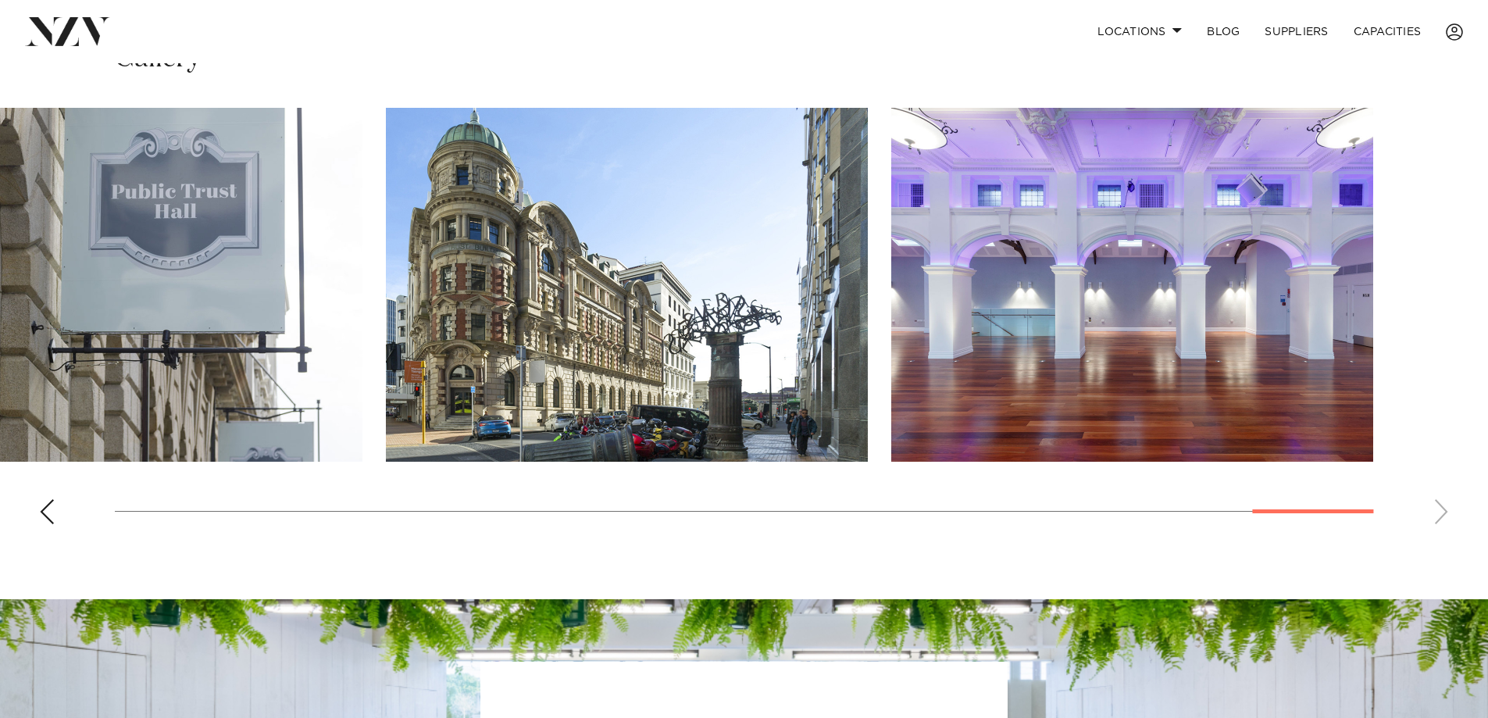
scroll to position [1173, 0]
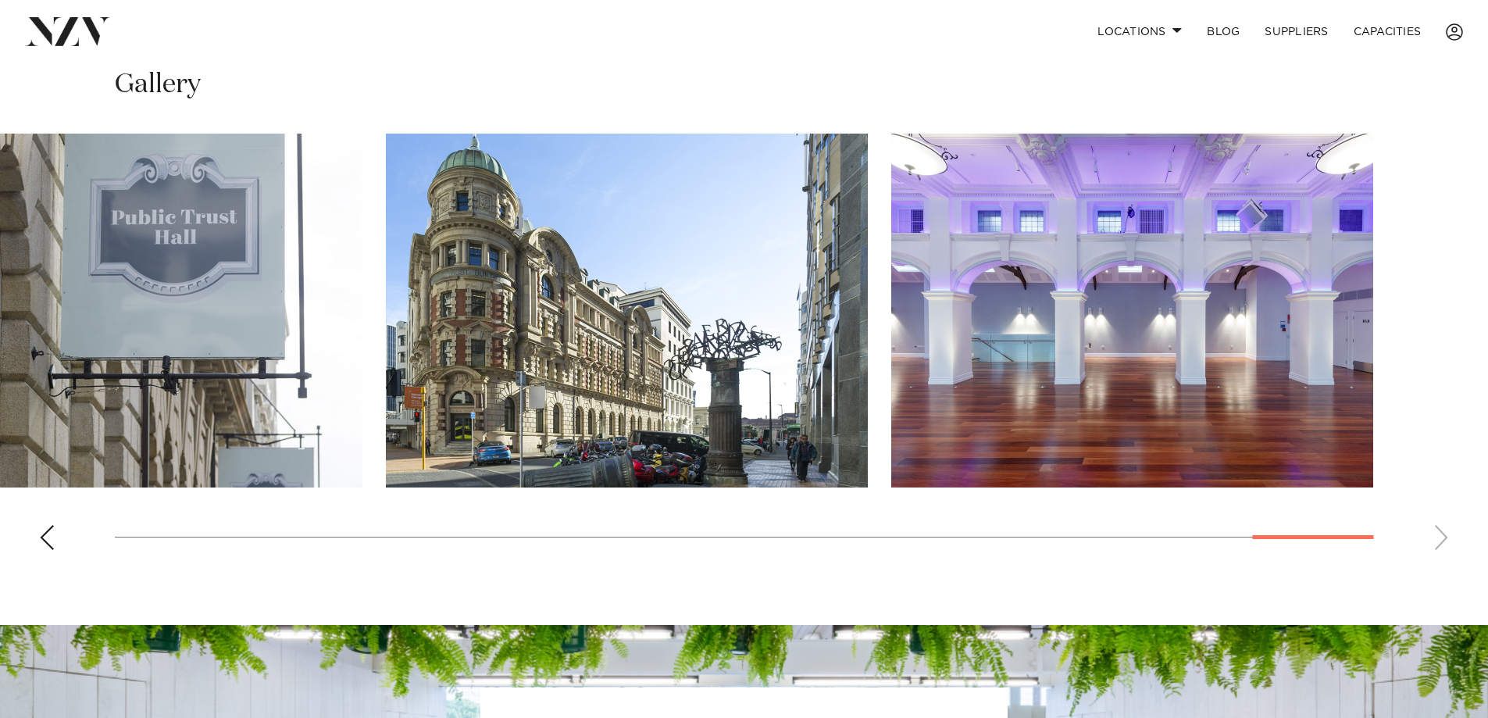
click at [36, 547] on swiper-container at bounding box center [744, 348] width 1488 height 429
click at [52, 539] on div "Previous slide" at bounding box center [47, 537] width 16 height 25
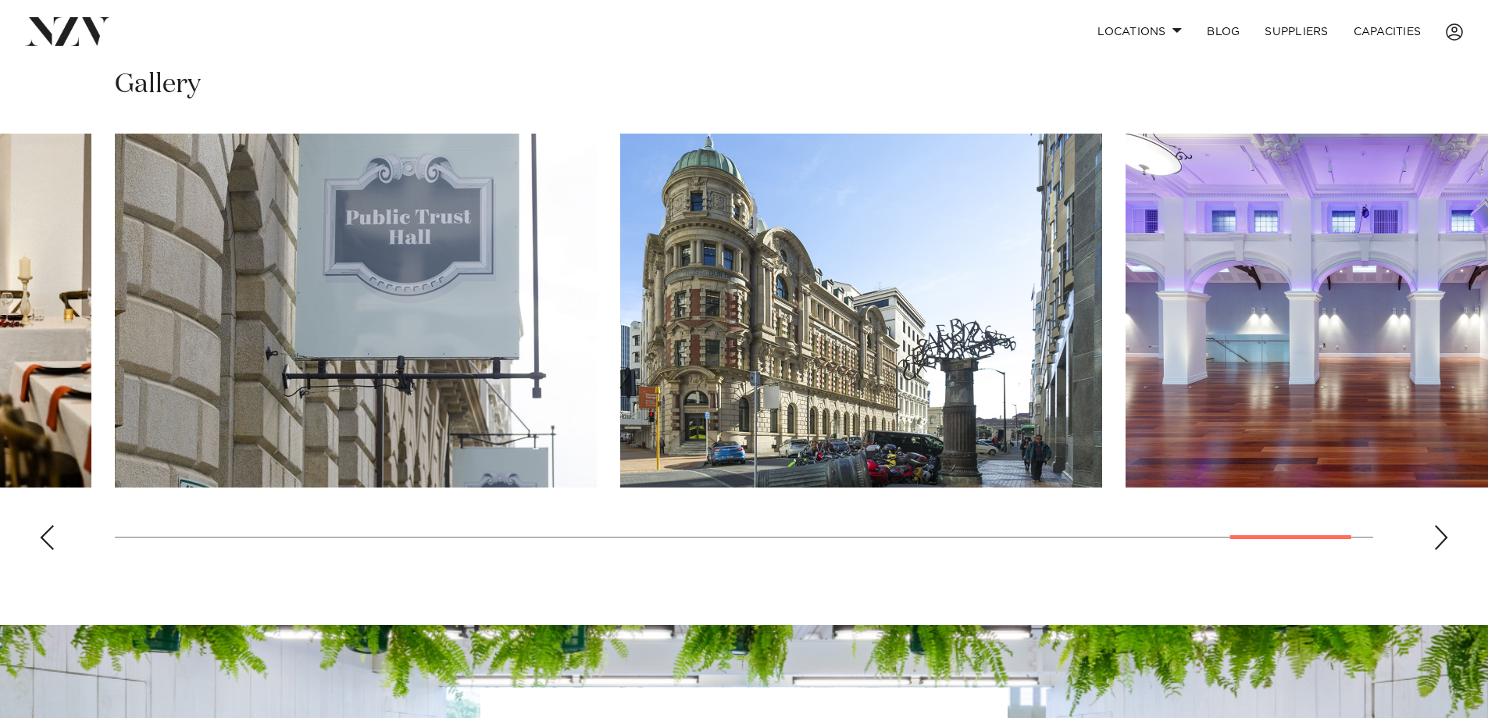
click at [52, 539] on div "Previous slide" at bounding box center [47, 537] width 16 height 25
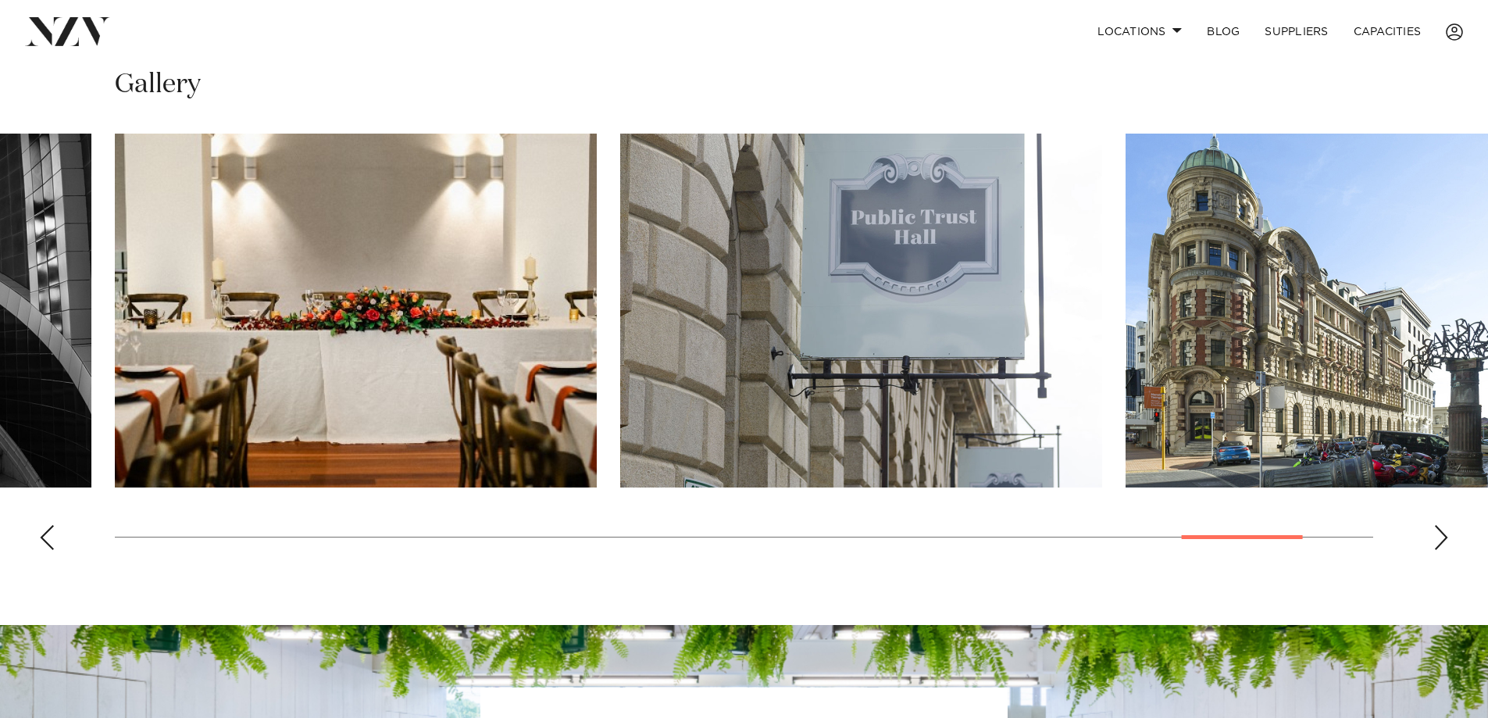
click at [52, 539] on div "Previous slide" at bounding box center [47, 537] width 16 height 25
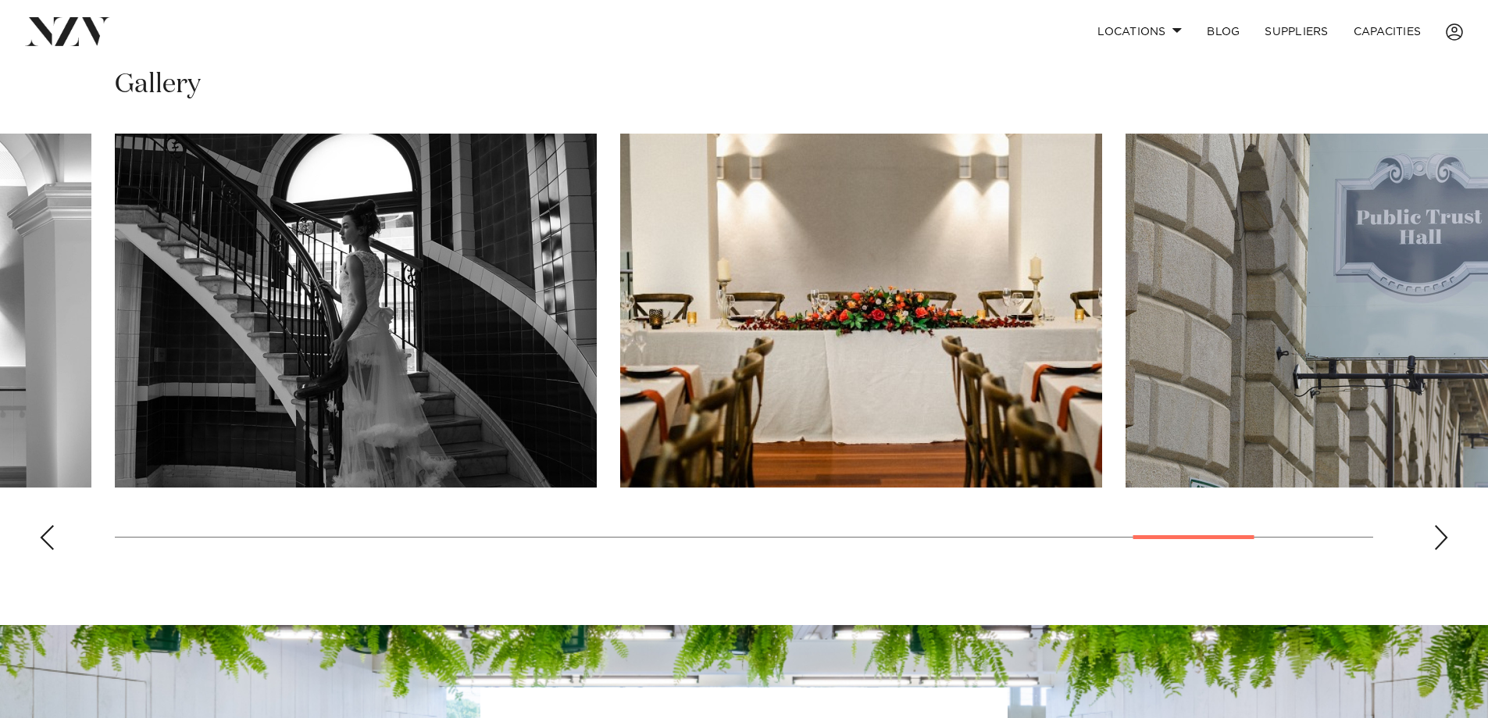
click at [52, 539] on div "Previous slide" at bounding box center [47, 537] width 16 height 25
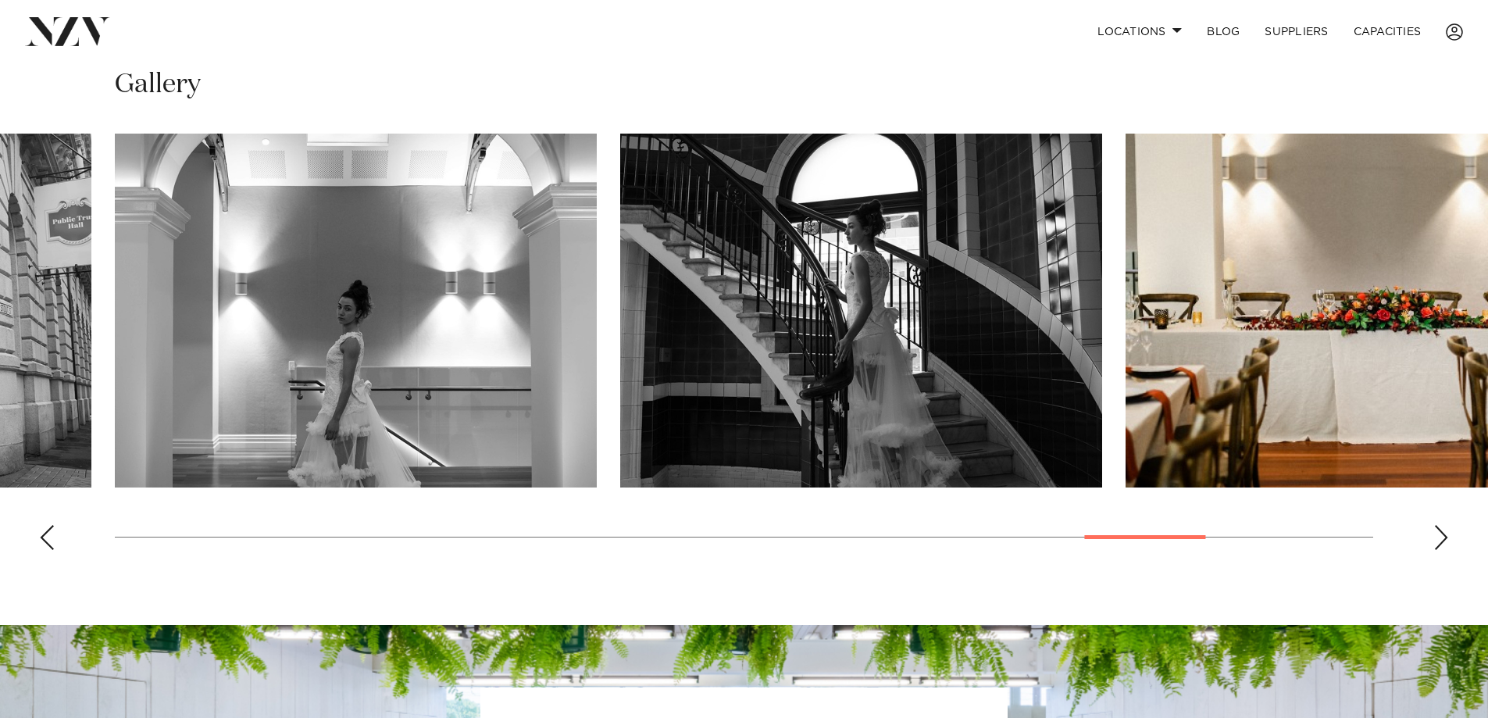
click at [52, 539] on div "Previous slide" at bounding box center [47, 537] width 16 height 25
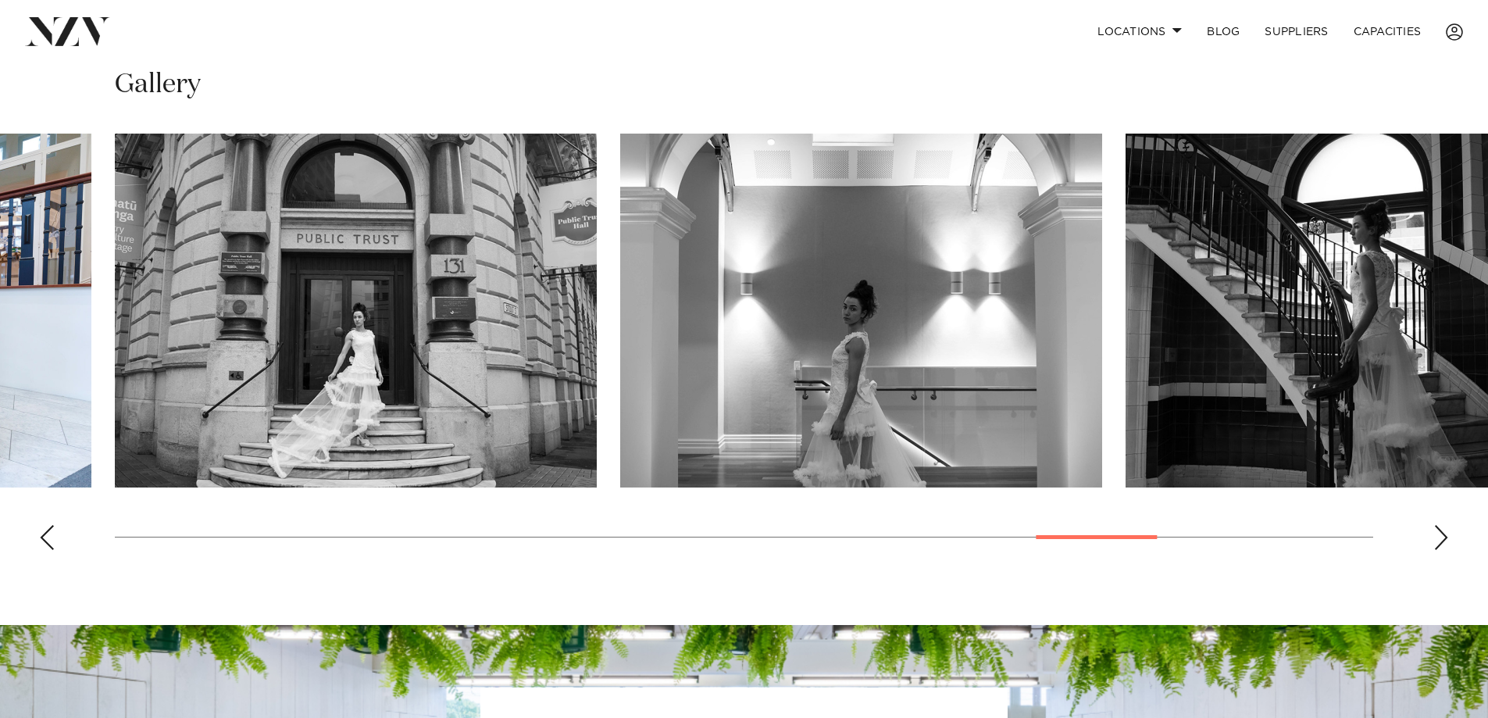
click at [52, 539] on div "Previous slide" at bounding box center [47, 537] width 16 height 25
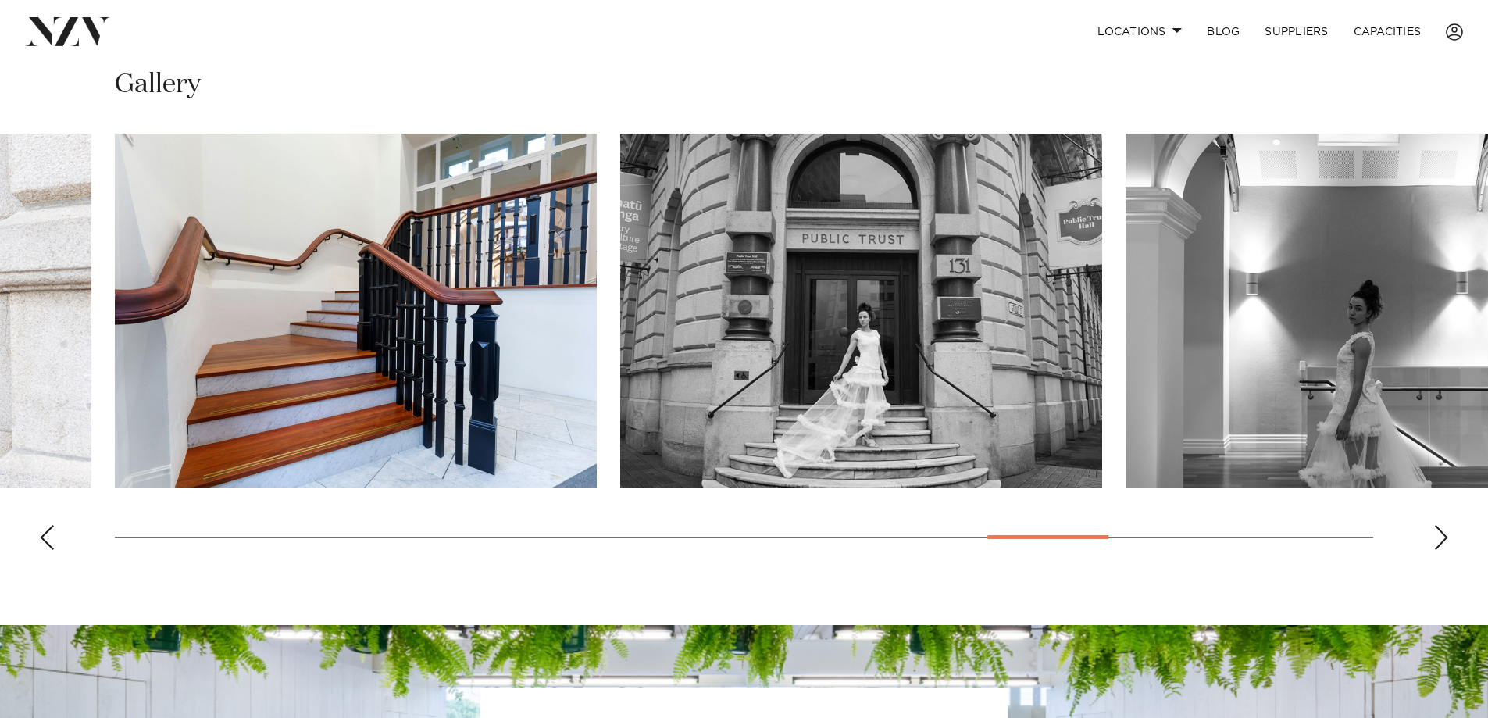
click at [52, 538] on div "Previous slide" at bounding box center [47, 537] width 16 height 25
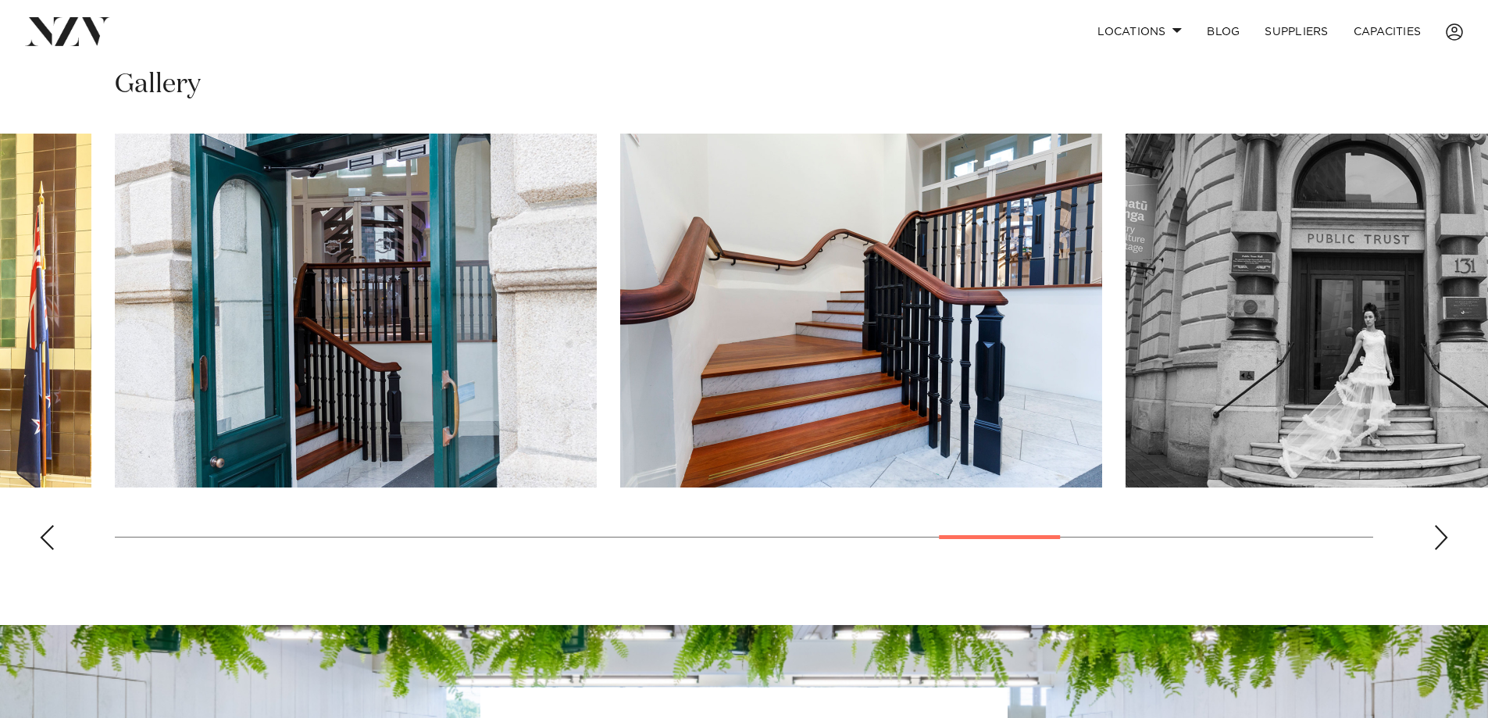
click at [52, 538] on div "Previous slide" at bounding box center [47, 537] width 16 height 25
